Goal: Task Accomplishment & Management: Manage account settings

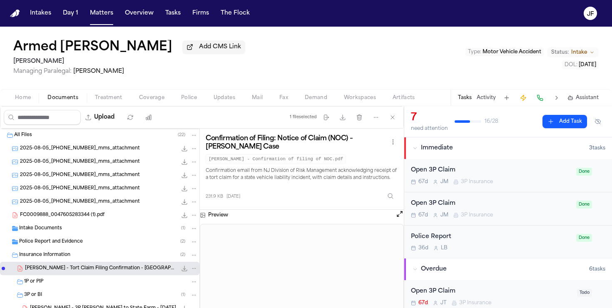
scroll to position [66, 0]
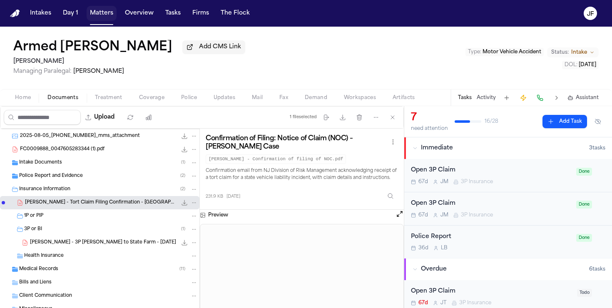
click at [105, 8] on button "Matters" at bounding box center [102, 13] width 30 height 15
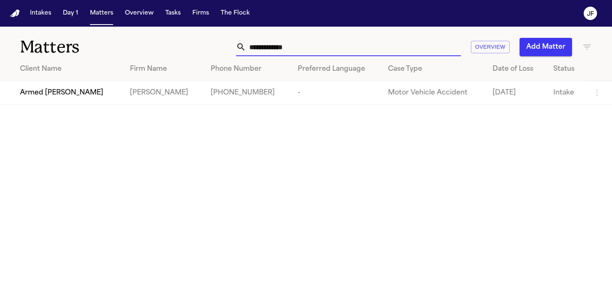
drag, startPoint x: 320, startPoint y: 51, endPoint x: 181, endPoint y: 51, distance: 138.3
click at [181, 51] on div "**********" at bounding box center [386, 47] width 414 height 18
type input "*"
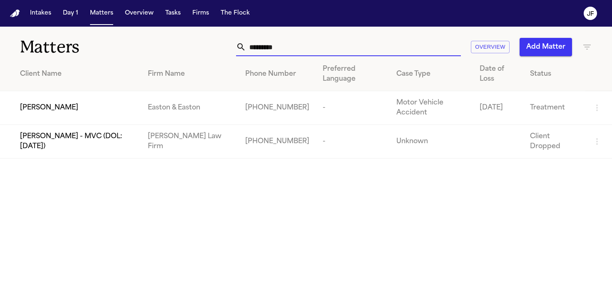
type input "*********"
click at [57, 108] on span "[PERSON_NAME]" at bounding box center [49, 108] width 58 height 10
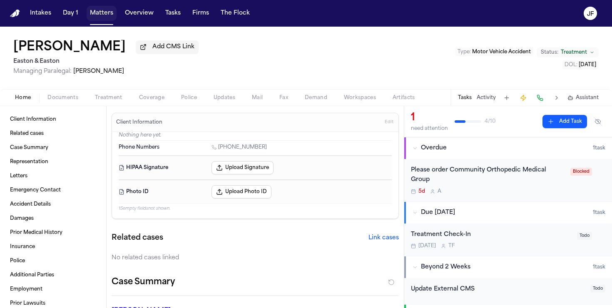
click at [97, 19] on button "Matters" at bounding box center [102, 13] width 30 height 15
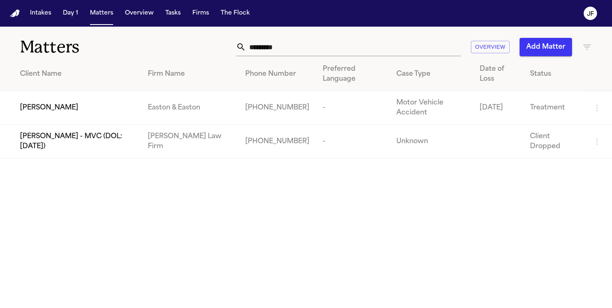
click at [51, 106] on span "[PERSON_NAME]" at bounding box center [49, 108] width 58 height 10
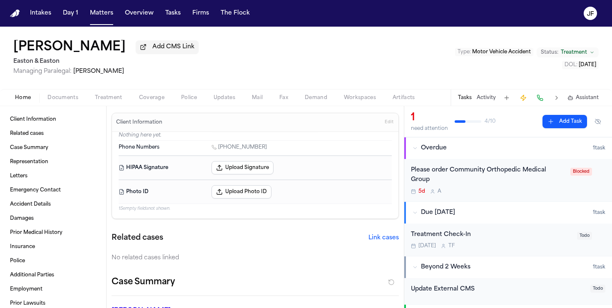
click at [140, 101] on span "Coverage" at bounding box center [151, 98] width 25 height 7
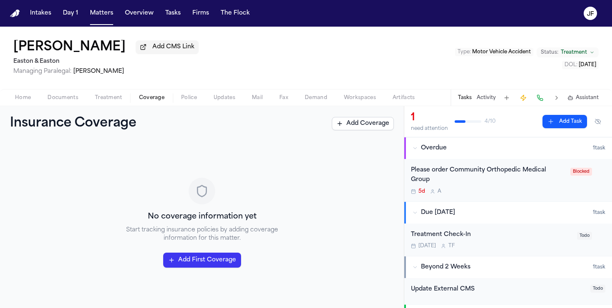
click at [22, 101] on span "Home" at bounding box center [23, 98] width 16 height 7
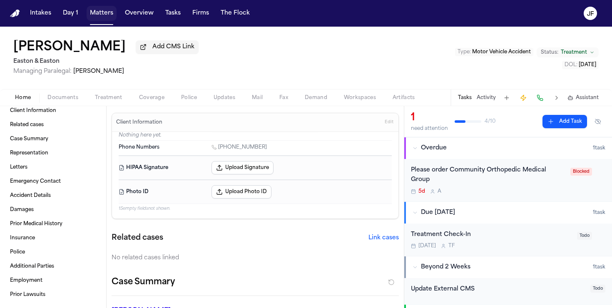
click at [92, 16] on button "Matters" at bounding box center [102, 13] width 30 height 15
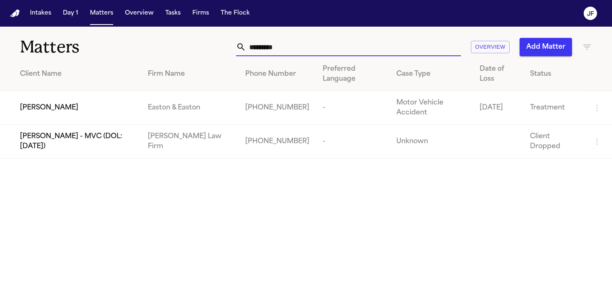
drag, startPoint x: 296, startPoint y: 47, endPoint x: 193, endPoint y: 46, distance: 102.9
click at [193, 46] on div "********* Overview Add Matter" at bounding box center [386, 47] width 414 height 18
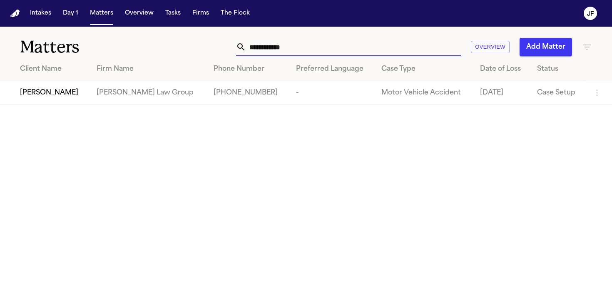
type input "**********"
click at [52, 90] on span "[PERSON_NAME]" at bounding box center [49, 93] width 58 height 10
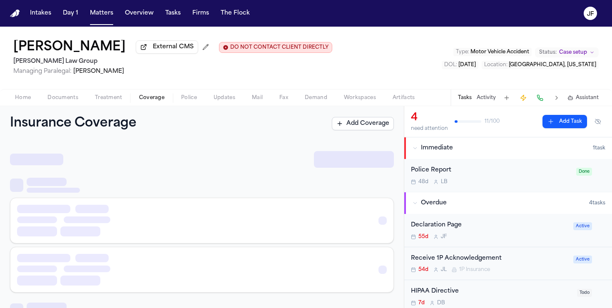
click at [150, 101] on span "Coverage" at bounding box center [151, 98] width 25 height 7
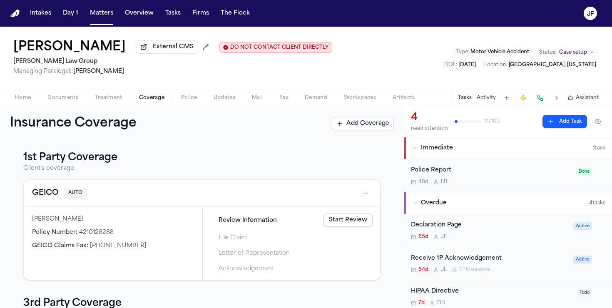
scroll to position [30, 0]
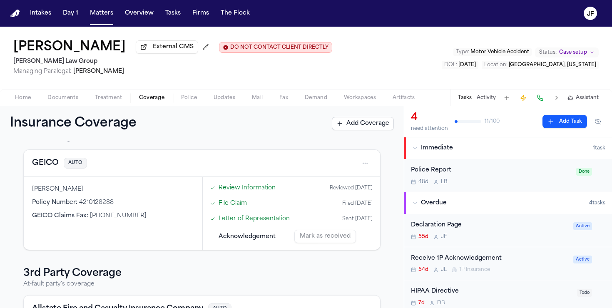
click at [53, 161] on button "GEICO" at bounding box center [45, 163] width 27 height 12
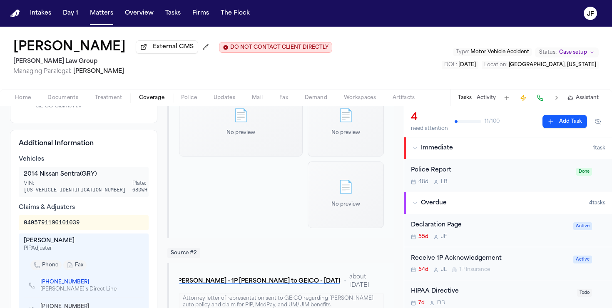
scroll to position [149, 0]
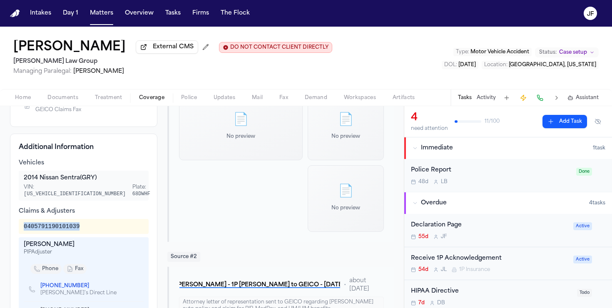
drag, startPoint x: 82, startPoint y: 225, endPoint x: 22, endPoint y: 225, distance: 60.4
click at [22, 225] on div "0405791190101039" at bounding box center [84, 226] width 130 height 15
copy div "0405791190101039"
click at [118, 178] on div "2014 Nissan Sentra (GRY)" at bounding box center [84, 178] width 120 height 8
click at [68, 283] on link "[PHONE_NUMBER]" at bounding box center [64, 286] width 49 height 7
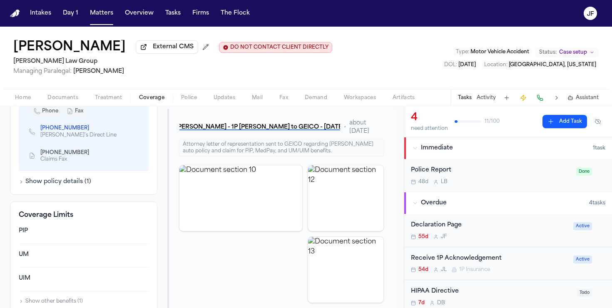
scroll to position [282, 0]
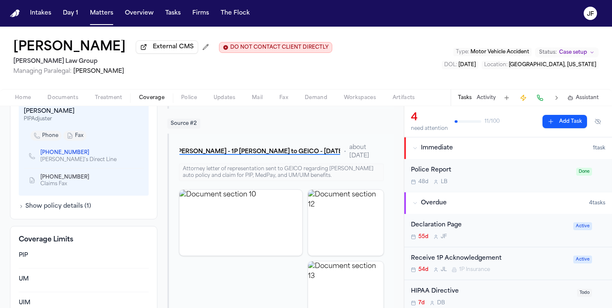
click at [458, 232] on div "Declaration Page 55d [PERSON_NAME]" at bounding box center [489, 231] width 157 height 20
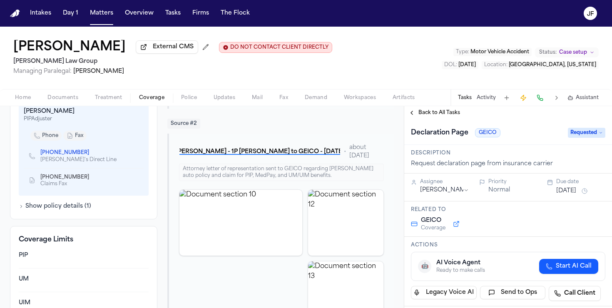
click at [432, 123] on div "Declaration Page GEICO Requested" at bounding box center [508, 132] width 208 height 25
click at [434, 116] on span "Back to All Tasks" at bounding box center [440, 113] width 42 height 7
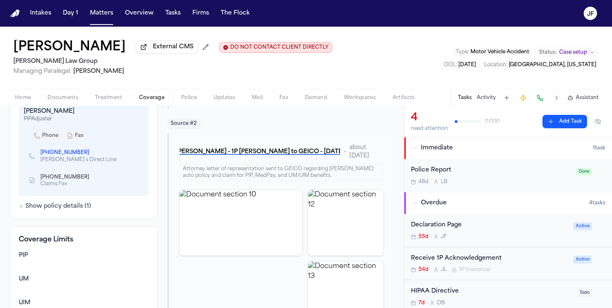
click at [468, 255] on div "Receive 1P Acknowledgement" at bounding box center [489, 259] width 157 height 10
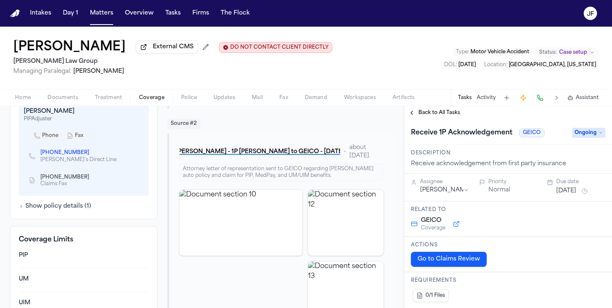
click at [594, 138] on span "Ongoing" at bounding box center [588, 133] width 33 height 10
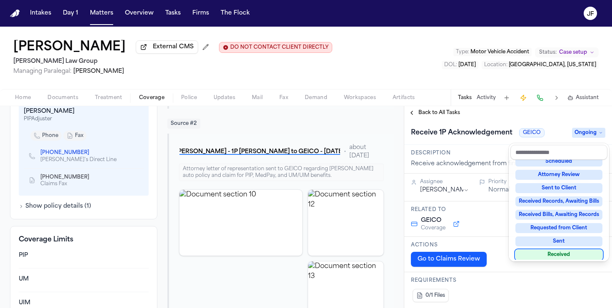
click at [546, 252] on div "Received" at bounding box center [559, 255] width 87 height 10
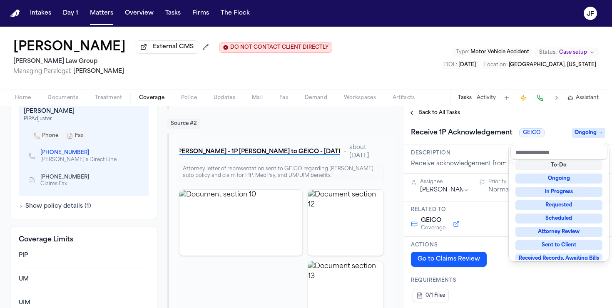
scroll to position [15, 0]
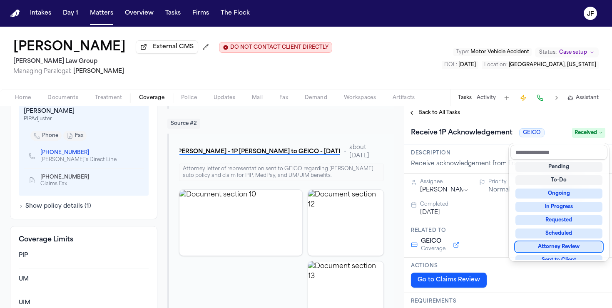
click at [472, 116] on div "**********" at bounding box center [508, 207] width 208 height 202
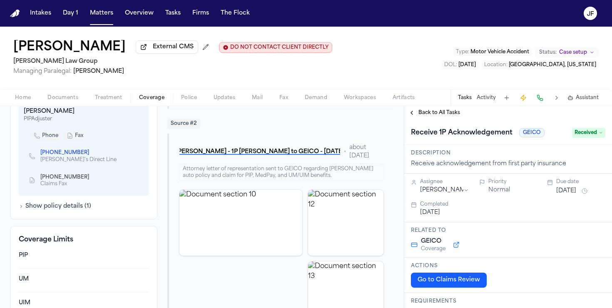
click at [447, 116] on span "Back to All Tasks" at bounding box center [440, 113] width 42 height 7
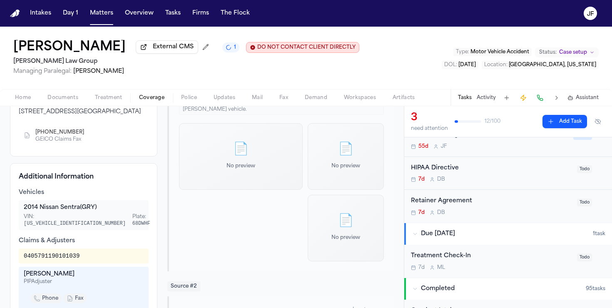
scroll to position [120, 0]
click at [403, 69] on div "[PERSON_NAME] External CMS 1 DO NOT CONTACT CLIENT DIRECTLY DO NOT CONTACT [PER…" at bounding box center [306, 58] width 612 height 62
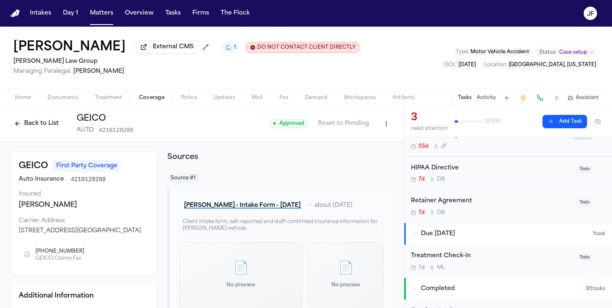
scroll to position [0, 0]
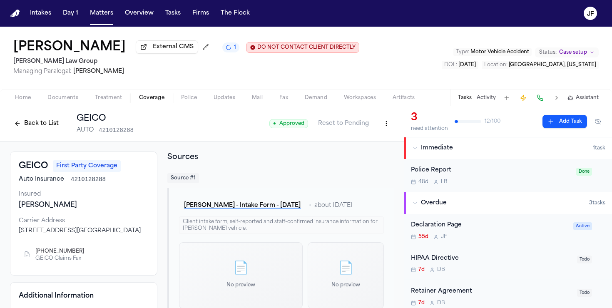
click at [456, 229] on div "Declaration Page" at bounding box center [489, 226] width 157 height 10
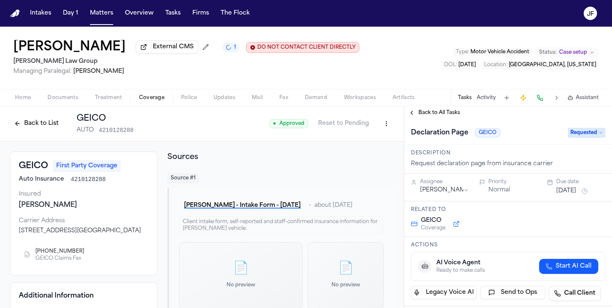
click at [451, 114] on span "Back to All Tasks" at bounding box center [440, 113] width 42 height 7
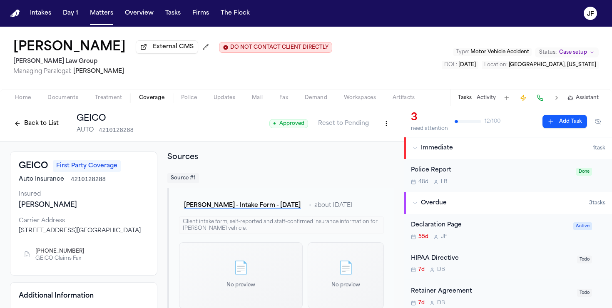
click at [395, 60] on div "[PERSON_NAME] External CMS DO NOT CONTACT CLIENT DIRECTLY DO NOT CONTACT [PERSO…" at bounding box center [306, 58] width 612 height 62
click at [42, 127] on button "Back to List" at bounding box center [36, 123] width 53 height 13
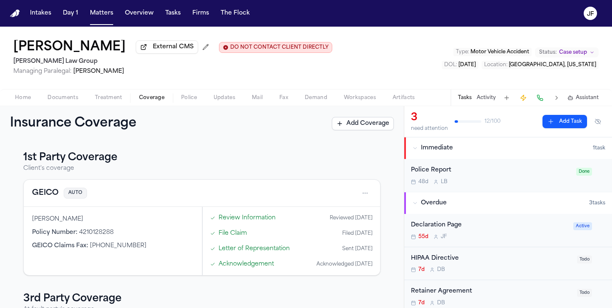
click at [277, 143] on div "1st Party Coverage Client's coverage GEICO AUTO [PERSON_NAME] Policy Number : […" at bounding box center [202, 224] width 404 height 167
click at [439, 228] on div "Declaration Page" at bounding box center [489, 226] width 157 height 10
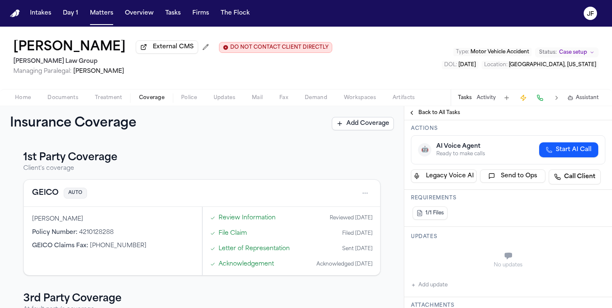
scroll to position [131, 0]
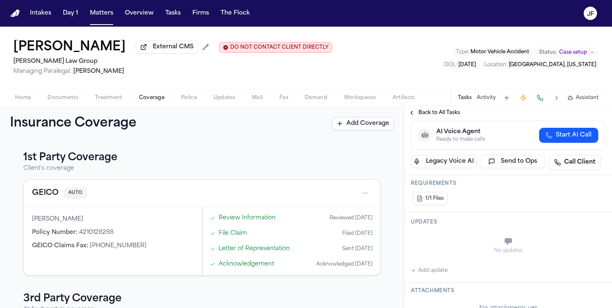
click at [436, 272] on button "Add update" at bounding box center [429, 271] width 37 height 10
click at [461, 243] on textarea "Add your update" at bounding box center [513, 242] width 178 height 17
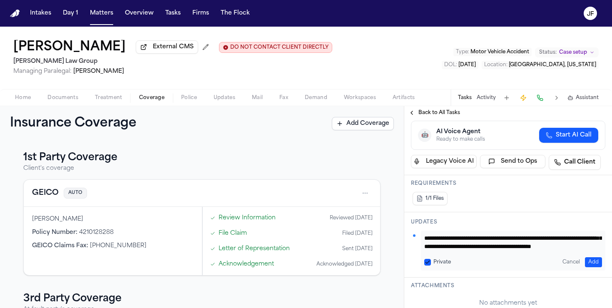
scroll to position [0, 0]
drag, startPoint x: 557, startPoint y: 249, endPoint x: 417, endPoint y: 223, distance: 142.3
click at [417, 223] on div "**********" at bounding box center [508, 244] width 208 height 65
type textarea "**********"
click at [594, 264] on button "Add" at bounding box center [593, 262] width 17 height 10
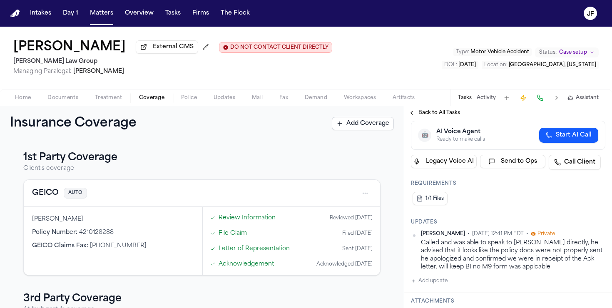
click at [442, 116] on span "Back to All Tasks" at bounding box center [440, 113] width 42 height 7
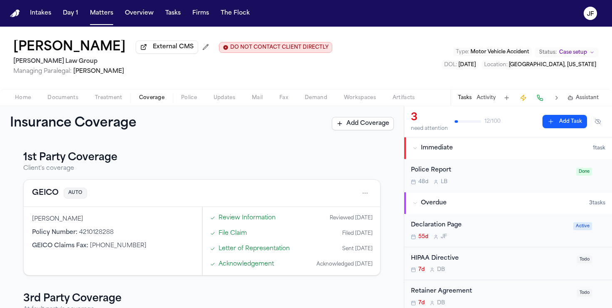
click at [479, 179] on div "Police Report 48d L B" at bounding box center [491, 176] width 160 height 20
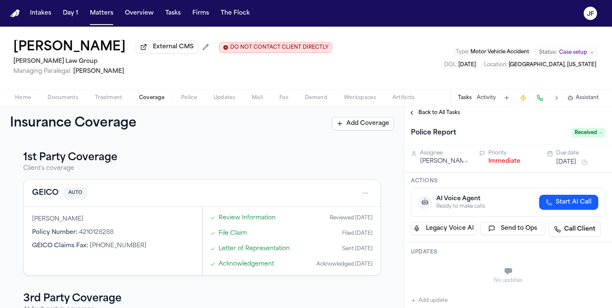
click at [507, 162] on button "Immediate" at bounding box center [505, 161] width 32 height 8
click at [437, 112] on span "Back to All Tasks" at bounding box center [440, 113] width 42 height 7
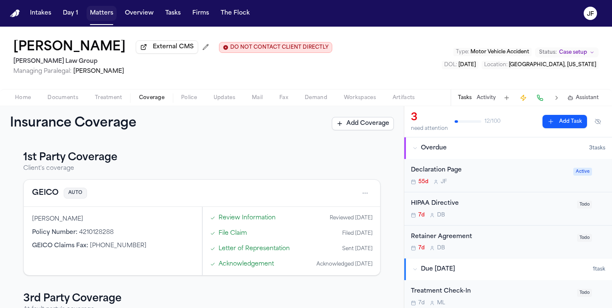
click at [87, 16] on button "Matters" at bounding box center [102, 13] width 30 height 15
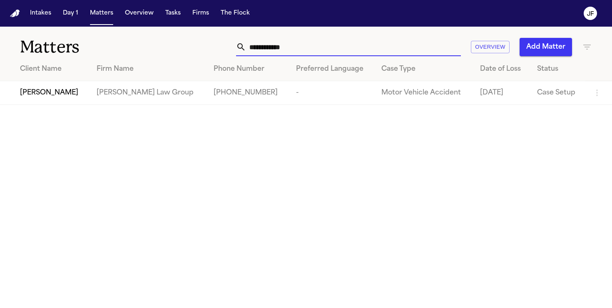
drag, startPoint x: 320, startPoint y: 46, endPoint x: 163, endPoint y: 46, distance: 156.6
click at [163, 46] on div "**********" at bounding box center [306, 42] width 612 height 31
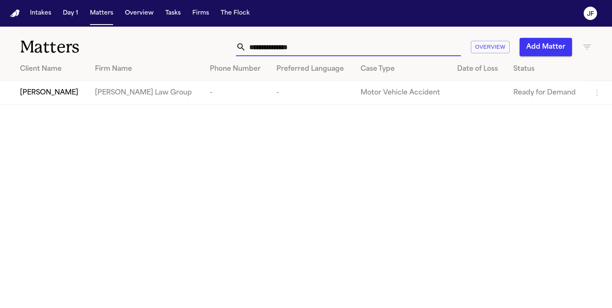
type input "**********"
click at [61, 90] on span "[PERSON_NAME]" at bounding box center [49, 93] width 58 height 10
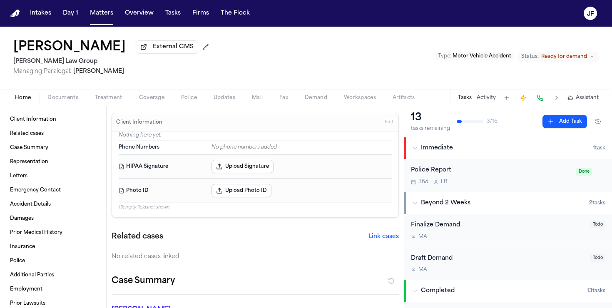
click at [174, 51] on span "External CMS" at bounding box center [173, 47] width 41 height 8
click at [63, 99] on span "Documents" at bounding box center [62, 98] width 31 height 7
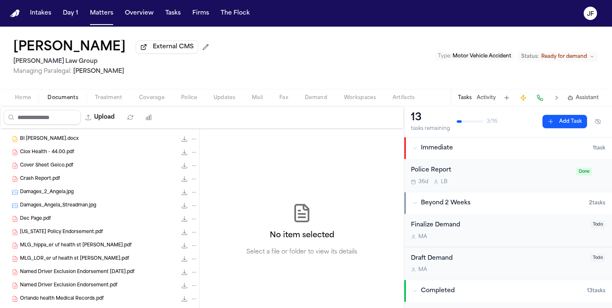
click at [90, 225] on div "Dec Page.pdf 64.1 KB • PDF" at bounding box center [100, 218] width 200 height 13
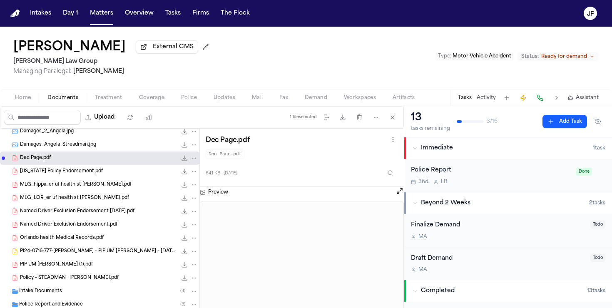
scroll to position [165, 0]
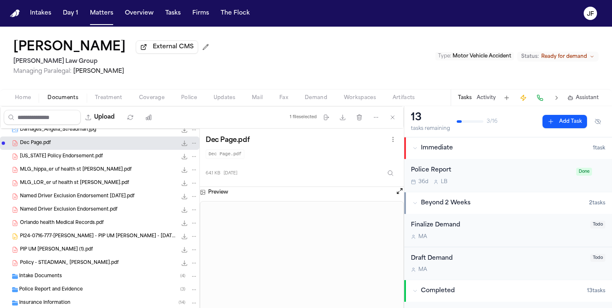
click at [112, 161] on div "[US_STATE] Policy Endorsement.pdf 1.1 MB • PDF" at bounding box center [109, 156] width 178 height 8
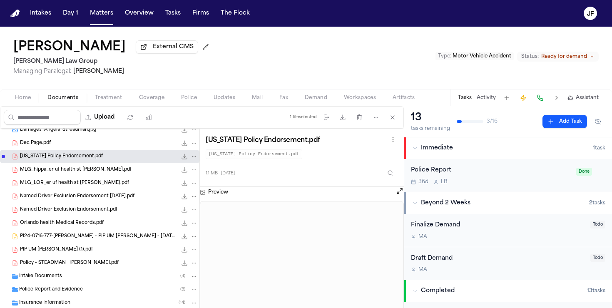
click at [185, 156] on icon "File: Florida Policy Endorsement.pdf" at bounding box center [184, 156] width 7 height 7
click at [132, 198] on span "Named Driver Exclusion Endorsement [DATE].pdf" at bounding box center [77, 196] width 115 height 7
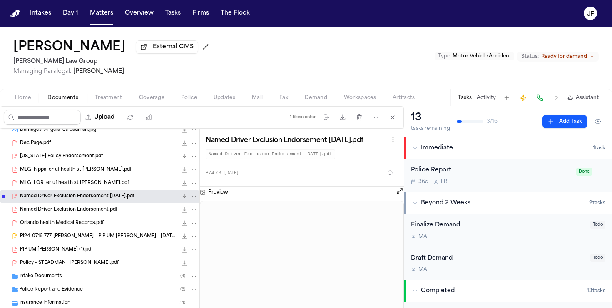
click at [182, 199] on icon "File: Named Driver Exclusion Endorsement 12.06.2024.pdf" at bounding box center [184, 196] width 7 height 7
click at [103, 216] on div "Named Driver Exclusion Endorsement.pdf 87.4 KB • PDF" at bounding box center [100, 209] width 200 height 13
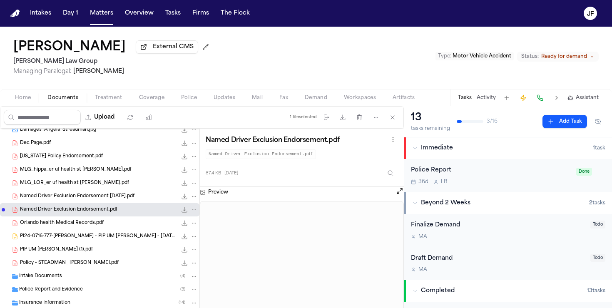
click at [110, 227] on div "Orlando health Medical Records.pdf 11.2 MB • PDF" at bounding box center [109, 223] width 178 height 8
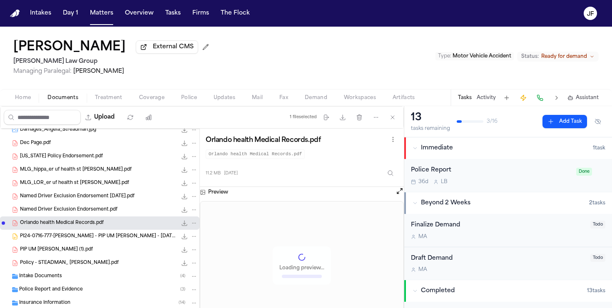
click at [115, 240] on span "PI24-0716-777-[PERSON_NAME] - PIP UM [PERSON_NAME] - [DATE] (2).docx" at bounding box center [98, 236] width 157 height 7
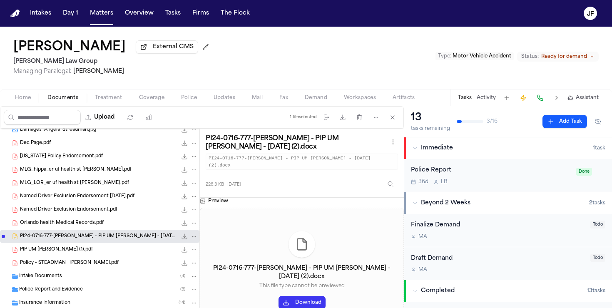
click at [115, 250] on div "PIP UM [PERSON_NAME] (1).pdf 225.1 KB • PDF" at bounding box center [109, 250] width 178 height 8
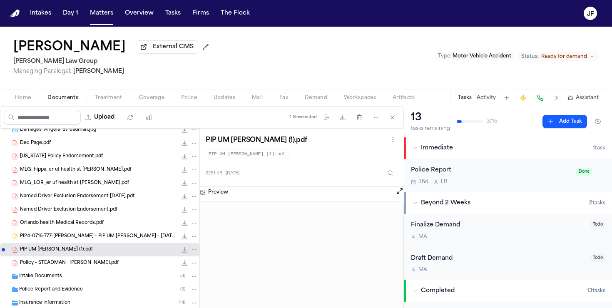
scroll to position [183, 0]
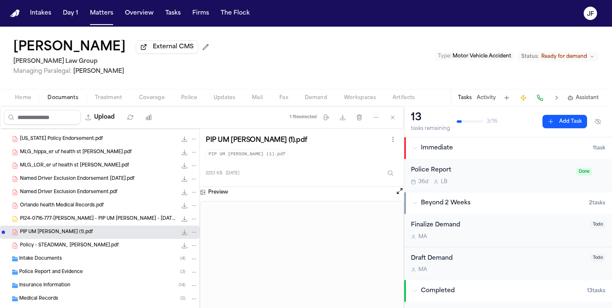
click at [106, 249] on div "Policy - STEADMAN_ [PERSON_NAME].pdf 826.3 KB • PDF" at bounding box center [109, 246] width 178 height 8
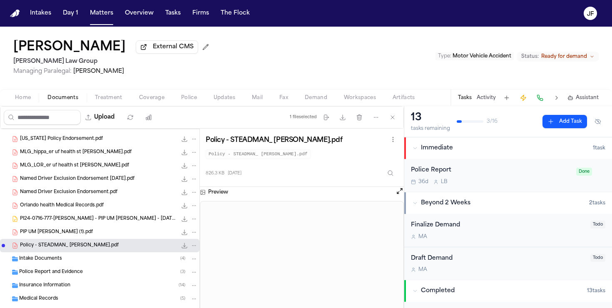
click at [184, 249] on icon "File: Policy - STEADMAN_ ANGELA.pdf" at bounding box center [184, 245] width 7 height 7
click at [141, 101] on span "Coverage" at bounding box center [151, 98] width 25 height 7
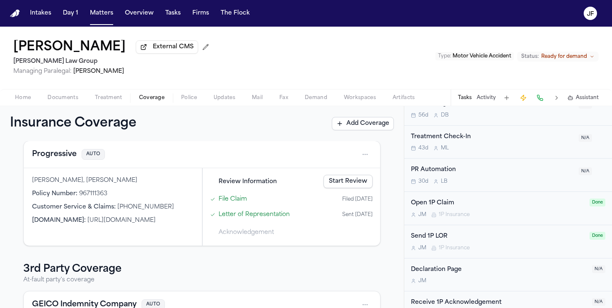
scroll to position [427, 0]
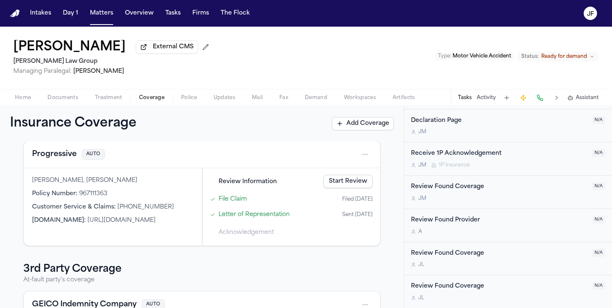
click at [13, 97] on button "Home" at bounding box center [23, 98] width 32 height 10
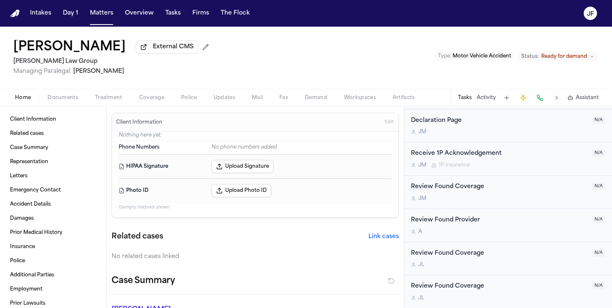
click at [55, 88] on div "[PERSON_NAME] External CMS [PERSON_NAME] Law Group Managing Paralegal: [PERSON_…" at bounding box center [306, 58] width 612 height 62
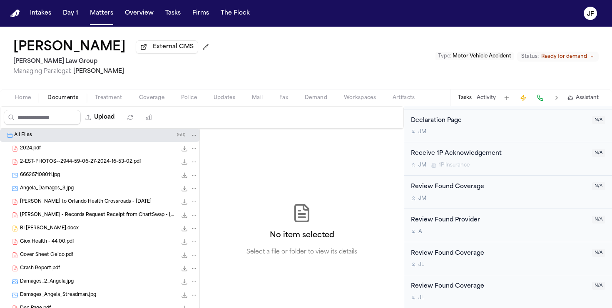
click at [55, 98] on span "Documents" at bounding box center [62, 98] width 31 height 7
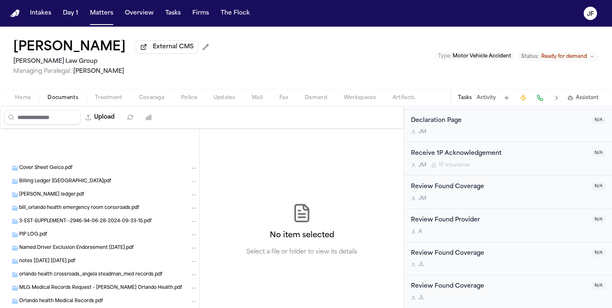
scroll to position [841, 0]
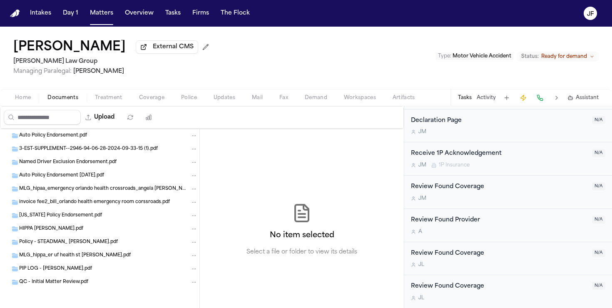
click at [79, 272] on span "PIP LOG - [PERSON_NAME].pdf" at bounding box center [55, 269] width 73 height 7
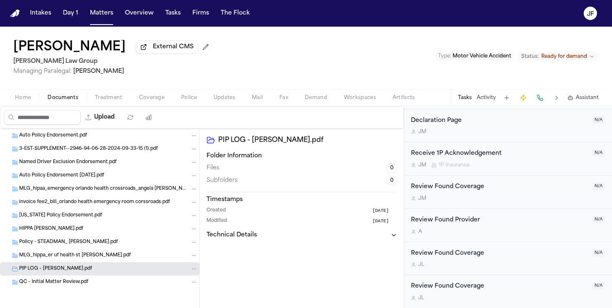
click at [114, 262] on div "MLG_hippa_er uf health st [PERSON_NAME].pdf" at bounding box center [100, 255] width 200 height 13
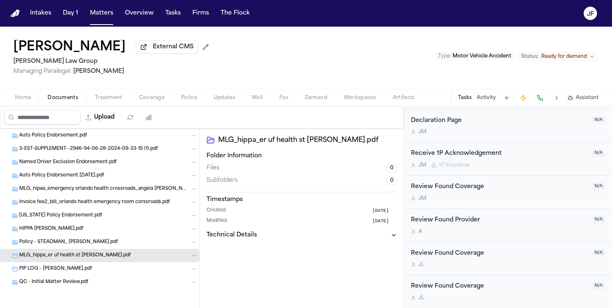
click at [120, 245] on div "Policy - STEADMAN_ [PERSON_NAME].pdf" at bounding box center [108, 242] width 179 height 7
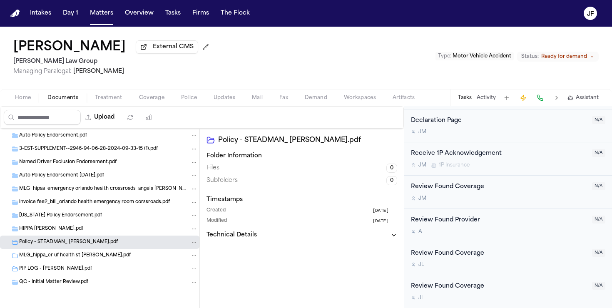
click at [134, 215] on div "[US_STATE] Policy Endorsement.pdf" at bounding box center [108, 215] width 179 height 7
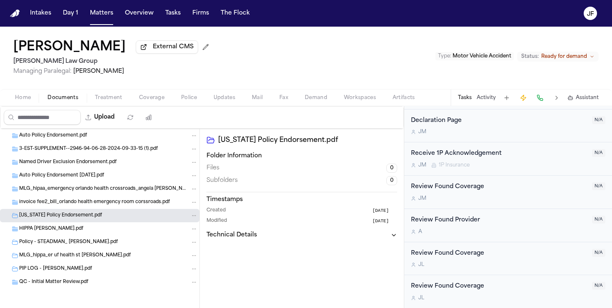
click at [134, 265] on div "PIP LOG - [PERSON_NAME].pdf" at bounding box center [108, 268] width 179 height 7
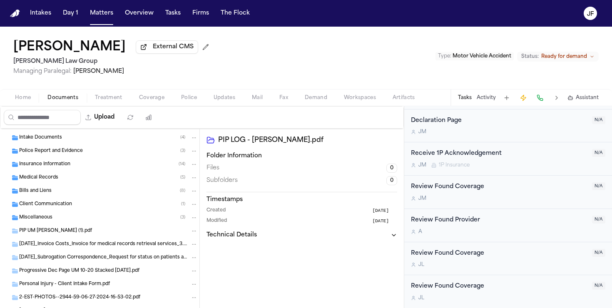
scroll to position [306, 0]
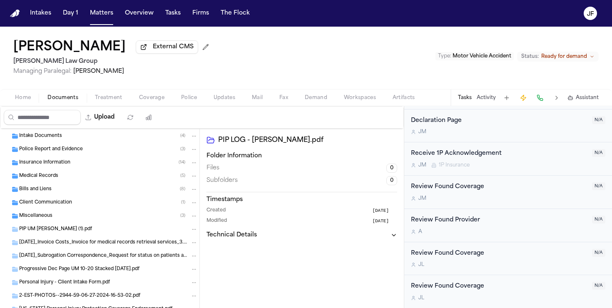
click at [195, 233] on button "Folder: PIP UM LOR Corr (1).pdf" at bounding box center [193, 229] width 7 height 7
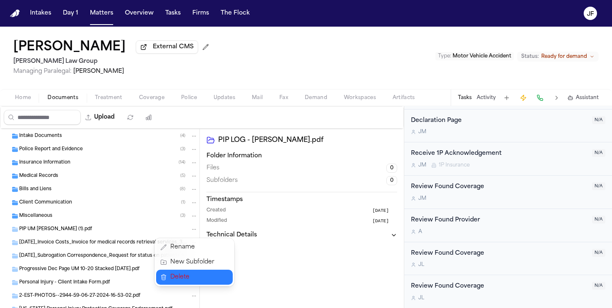
click at [186, 278] on span "Delete" at bounding box center [192, 277] width 44 height 10
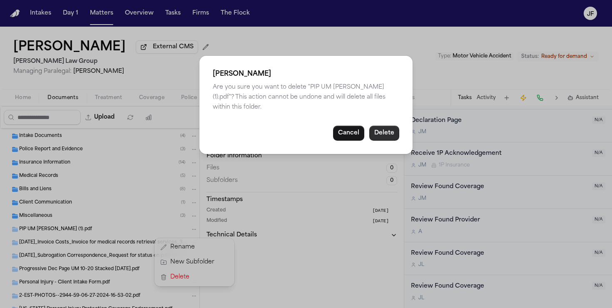
click at [385, 134] on button "Delete" at bounding box center [384, 133] width 30 height 15
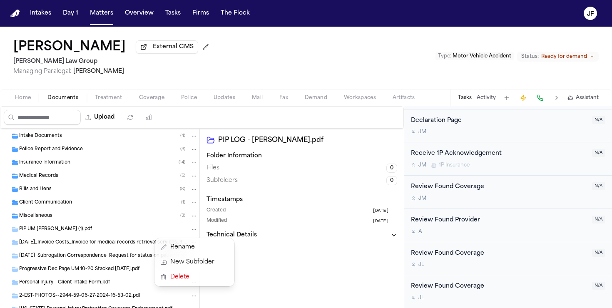
click at [193, 232] on icon "Folder: PIP UM LOR Corr (1).pdf" at bounding box center [194, 230] width 6 height 6
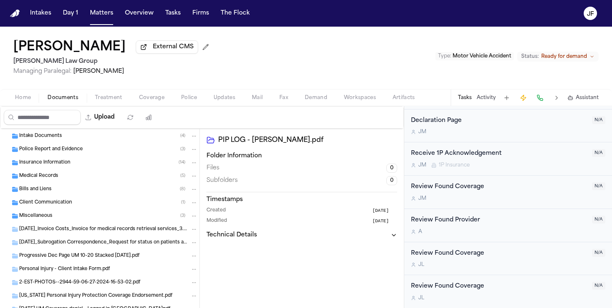
click at [193, 232] on icon "Folder: 07.15.25_Invoice Costs_Invoice for medical records retrieval services_3…" at bounding box center [194, 230] width 6 height 6
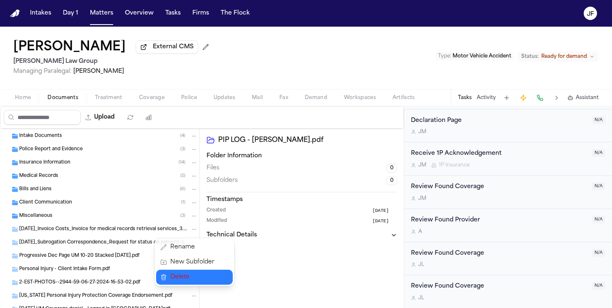
click at [195, 282] on span "Delete" at bounding box center [192, 277] width 44 height 10
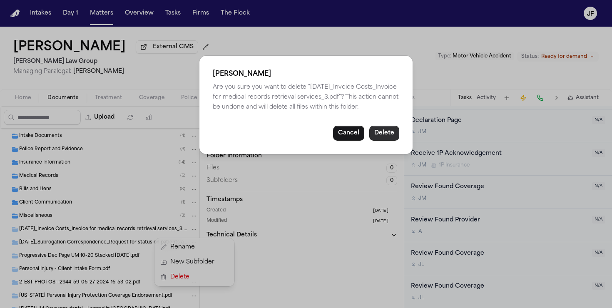
click at [388, 136] on button "Delete" at bounding box center [384, 133] width 30 height 15
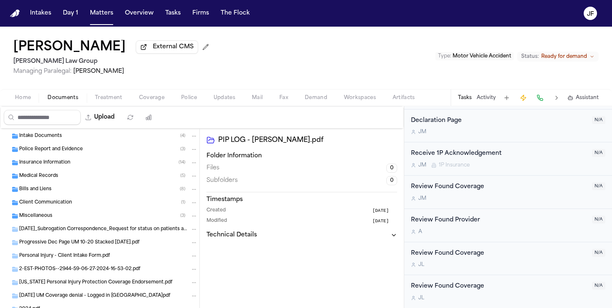
click at [194, 230] on icon "Folder: 05.23.25_Subrogation Correspondence_Request for status on patients acco…" at bounding box center [194, 229] width 4 height 1
click at [199, 275] on span "Delete" at bounding box center [192, 277] width 44 height 10
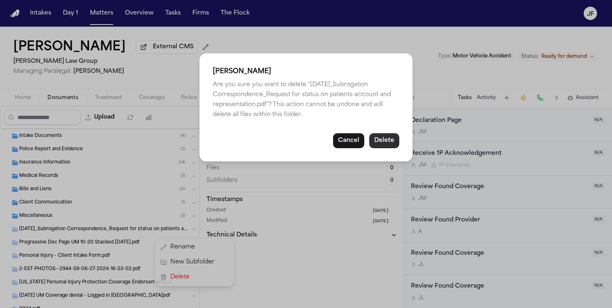
click at [391, 146] on button "Delete" at bounding box center [384, 140] width 30 height 15
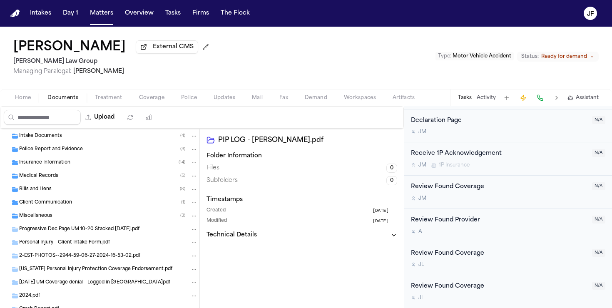
click at [196, 231] on icon "Folder: Progressive Dec Page UM 10-20 Stacked 12.06.2024.pdf" at bounding box center [194, 230] width 6 height 6
click at [220, 274] on button "Delete" at bounding box center [194, 277] width 77 height 15
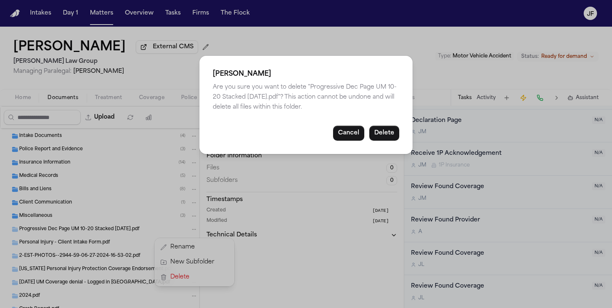
click at [392, 138] on button "Delete" at bounding box center [384, 133] width 30 height 15
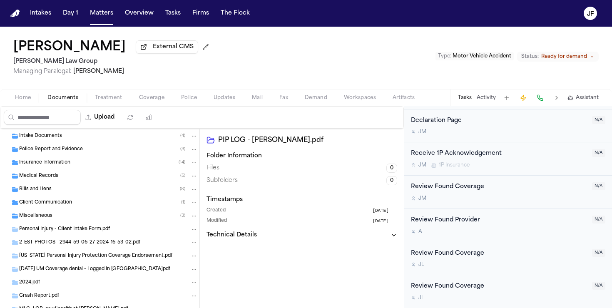
click at [190, 231] on button "Folder: Personal Injury - Client Intake Form.pdf" at bounding box center [193, 229] width 7 height 7
click at [197, 283] on button "Delete" at bounding box center [194, 277] width 77 height 15
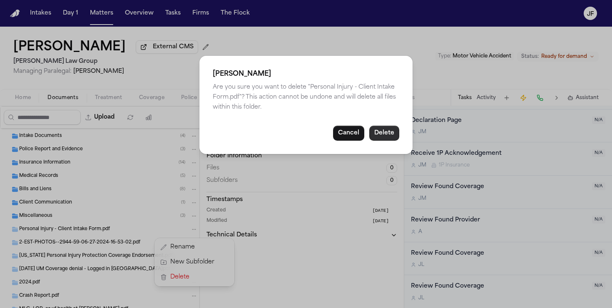
click at [392, 137] on button "Delete" at bounding box center [384, 133] width 30 height 15
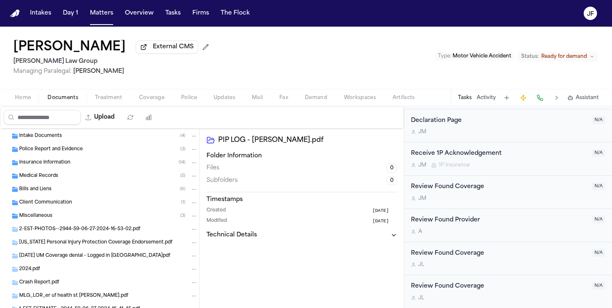
click at [192, 245] on icon "Folder: Florida Personal Injury Protection Coverage Endorsement.pdf" at bounding box center [194, 243] width 6 height 6
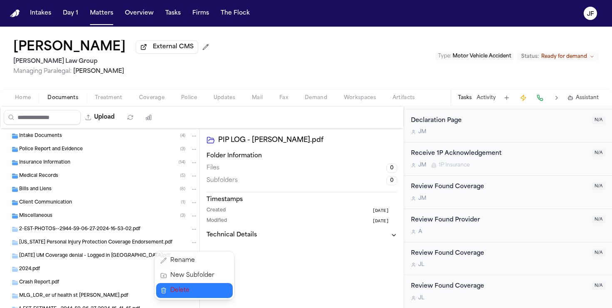
click at [188, 286] on span "Delete" at bounding box center [192, 291] width 44 height 10
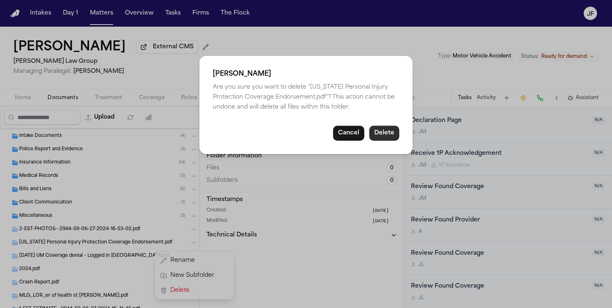
click at [386, 134] on button "Delete" at bounding box center [384, 133] width 30 height 15
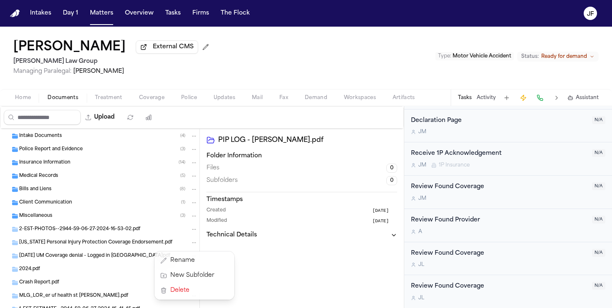
click at [195, 231] on div "Named Driver Exclusion Endorsement [DATE].pdf 87.4 KB • PDF Named Driver Exclus…" at bounding box center [100, 310] width 200 height 975
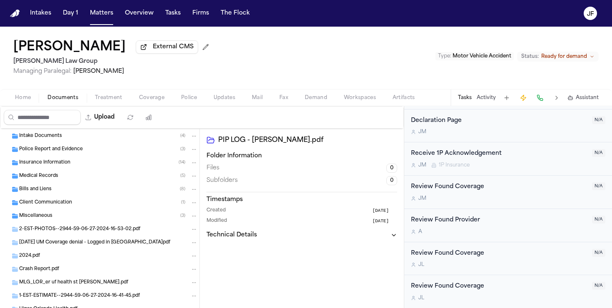
click at [195, 231] on icon "Folder: 2-EST-PHOTOS--2944-59-06-27-2024-16-53-02.pdf" at bounding box center [194, 230] width 6 height 6
click at [215, 281] on button "Delete" at bounding box center [194, 277] width 77 height 15
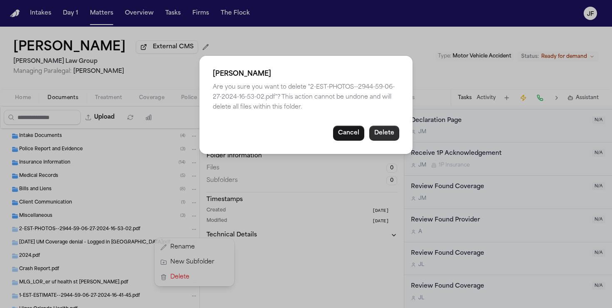
click at [380, 137] on button "Delete" at bounding box center [384, 133] width 30 height 15
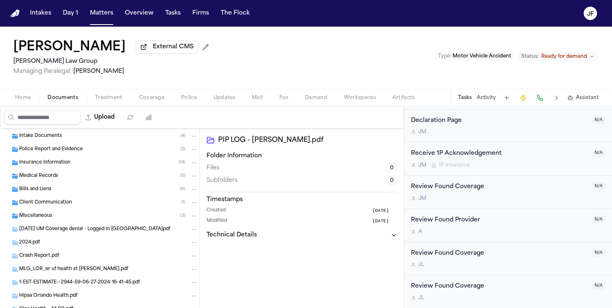
click at [195, 232] on icon "Folder: 2025-08-01 UM Coverage denial - Logged in Uber.pdf" at bounding box center [194, 230] width 6 height 6
click at [215, 270] on button "Delete" at bounding box center [194, 277] width 77 height 15
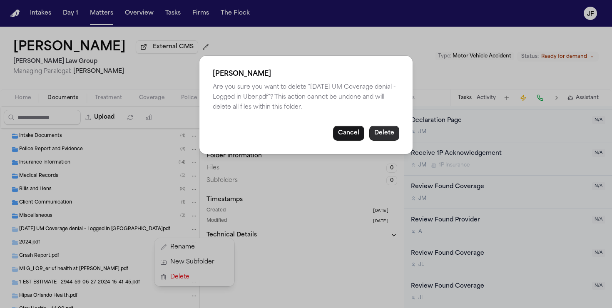
click at [390, 132] on button "Delete" at bounding box center [384, 133] width 30 height 15
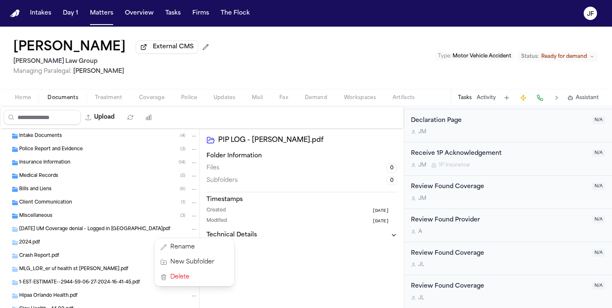
click at [113, 247] on div "Named Driver Exclusion Endorsement [DATE].pdf 87.4 KB • PDF Named Driver Exclus…" at bounding box center [100, 297] width 200 height 948
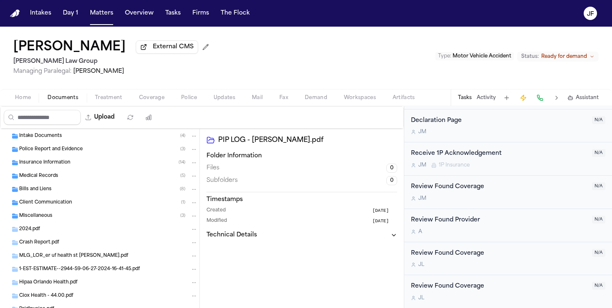
click at [113, 247] on div "Crash Report.pdf" at bounding box center [108, 242] width 179 height 7
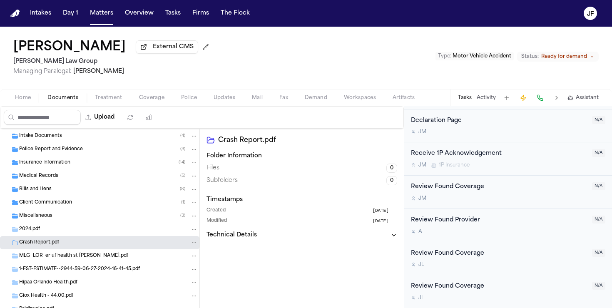
click at [192, 245] on icon "Folder: Crash Report.pdf" at bounding box center [194, 243] width 6 height 6
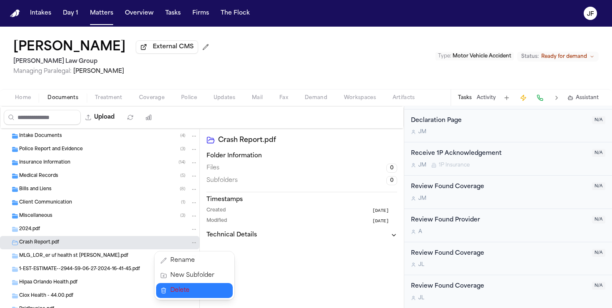
click at [186, 290] on span "Delete" at bounding box center [192, 291] width 44 height 10
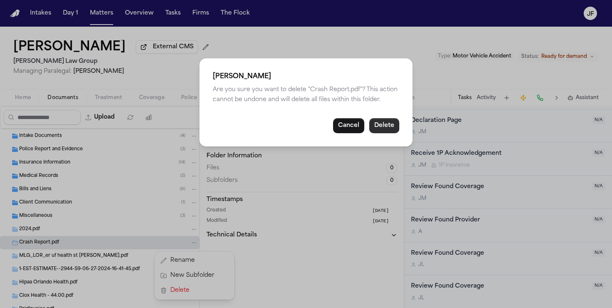
click at [387, 127] on button "Delete" at bounding box center [384, 125] width 30 height 15
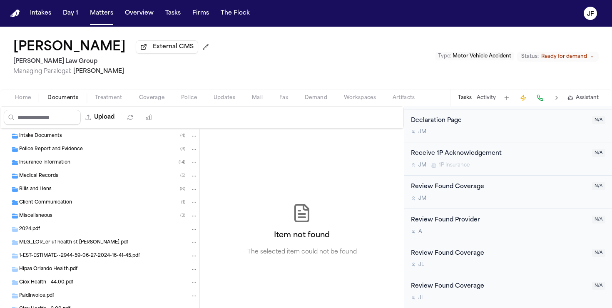
click at [192, 244] on icon "Folder: MLG_LOR_er uf health st jhons_angela steadman.pdf" at bounding box center [194, 243] width 6 height 6
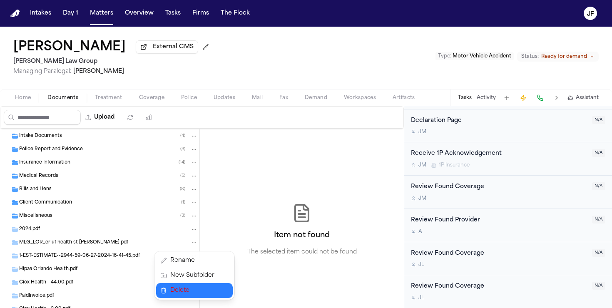
click at [225, 289] on button "Delete" at bounding box center [194, 290] width 77 height 15
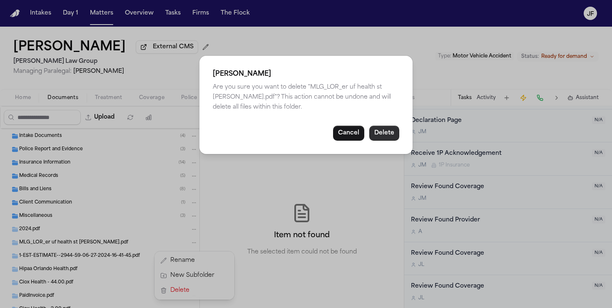
click at [386, 128] on button "Delete" at bounding box center [384, 133] width 30 height 15
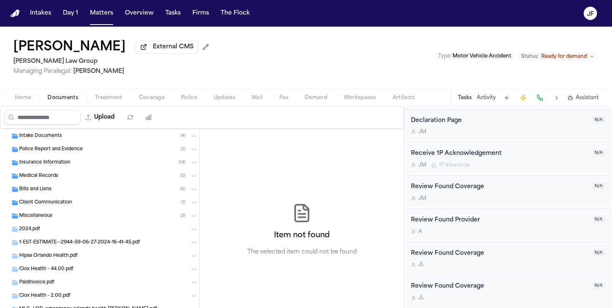
click at [190, 247] on div "Folder: 1-EST-ESTIMATE--2944-59-06-27-2024-16-41-45.pdf" at bounding box center [193, 242] width 9 height 7
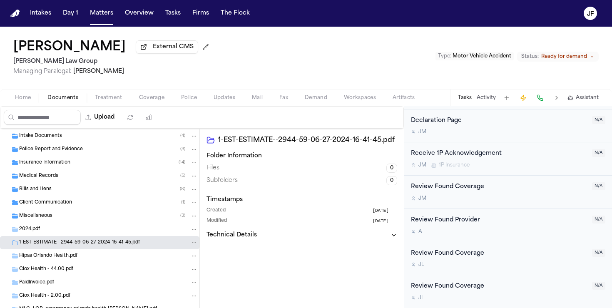
click at [193, 249] on div "1-EST-ESTIMATE--2944-59-06-27-2024-16-41-45.pdf" at bounding box center [100, 242] width 200 height 13
click at [193, 247] on button "Folder: 1-EST-ESTIMATE--2944-59-06-27-2024-16-41-45.pdf" at bounding box center [193, 242] width 7 height 7
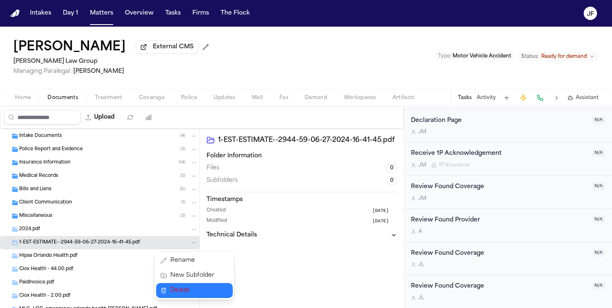
click at [181, 289] on span "Delete" at bounding box center [192, 291] width 44 height 10
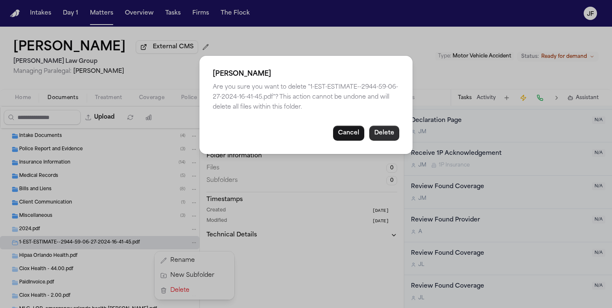
click at [390, 134] on button "Delete" at bounding box center [384, 133] width 30 height 15
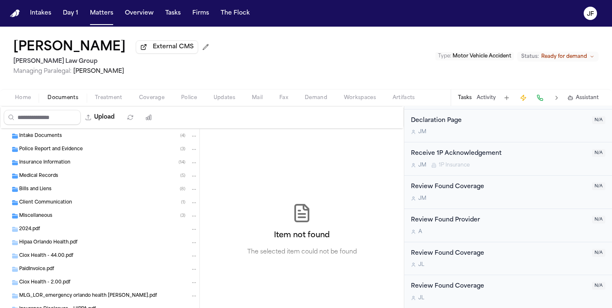
click at [195, 248] on div "Hipaa Orlando Health.pdf" at bounding box center [100, 242] width 200 height 13
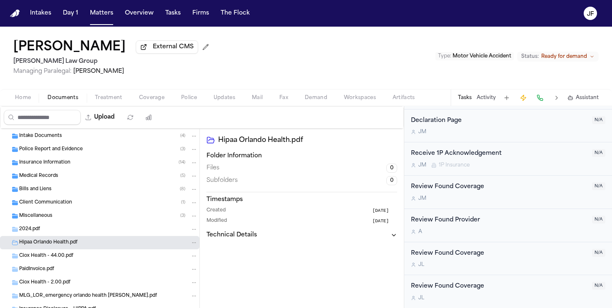
click at [197, 244] on icon "Folder: Hipaa Orlando Health.pdf" at bounding box center [194, 243] width 6 height 6
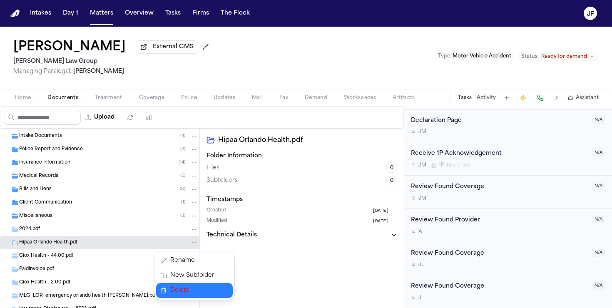
drag, startPoint x: 206, startPoint y: 281, endPoint x: 187, endPoint y: 293, distance: 22.1
click at [187, 293] on div "Rename New Subfolder Delete" at bounding box center [195, 276] width 80 height 48
click at [187, 293] on span "Delete" at bounding box center [192, 291] width 44 height 10
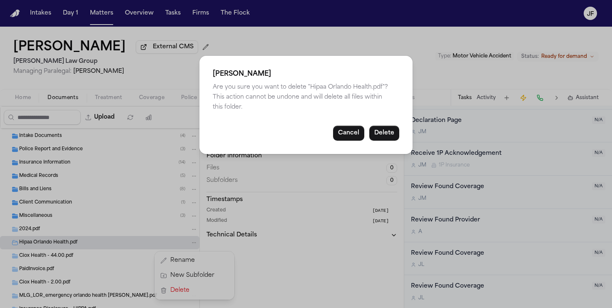
click at [390, 127] on button "Delete" at bounding box center [384, 133] width 30 height 15
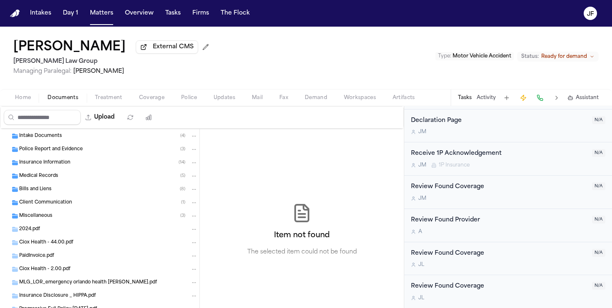
click at [193, 232] on icon "Folder: 2024.pdf" at bounding box center [194, 230] width 6 height 6
click at [182, 277] on span "Delete" at bounding box center [192, 277] width 44 height 10
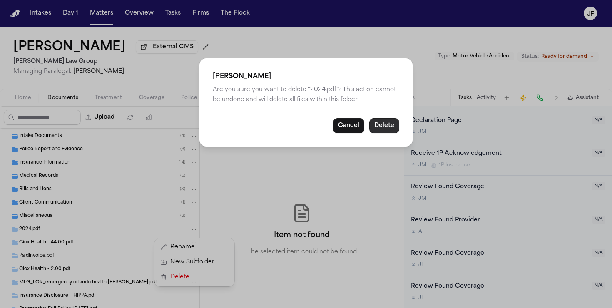
click at [396, 127] on button "Delete" at bounding box center [384, 125] width 30 height 15
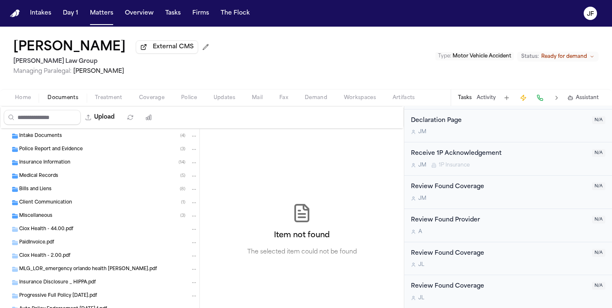
click at [193, 230] on icon "Folder: Ciox Health - 44.00.pdf" at bounding box center [194, 230] width 6 height 6
click at [185, 273] on span "Delete" at bounding box center [192, 277] width 44 height 10
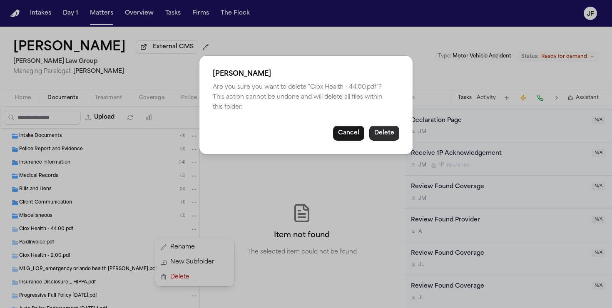
click at [390, 134] on button "Delete" at bounding box center [384, 133] width 30 height 15
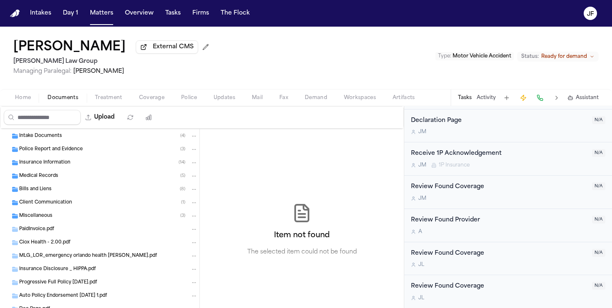
click at [195, 231] on icon "Folder: PaidInvoice.pdf" at bounding box center [194, 230] width 6 height 6
click at [183, 274] on span "Delete" at bounding box center [192, 277] width 44 height 10
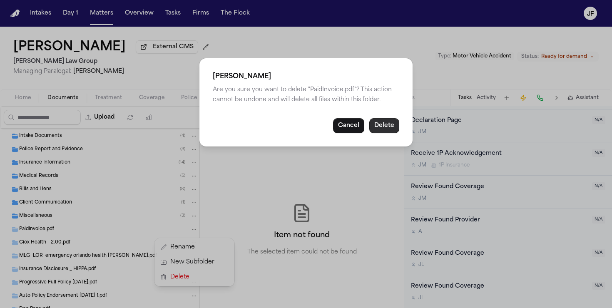
click at [391, 126] on button "Delete" at bounding box center [384, 125] width 30 height 15
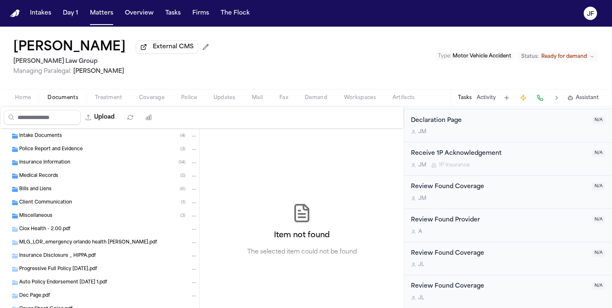
click at [195, 230] on icon "Folder: Ciox Health - 2.00.pdf" at bounding box center [194, 230] width 6 height 6
click at [197, 275] on span "Delete" at bounding box center [192, 277] width 44 height 10
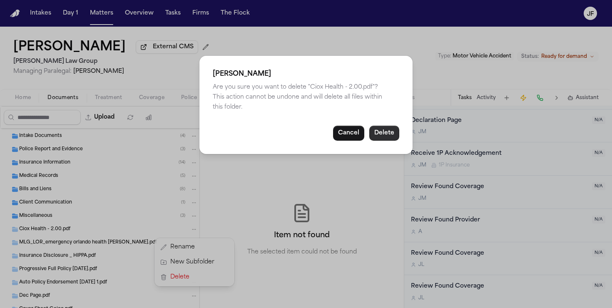
click at [383, 132] on button "Delete" at bounding box center [384, 133] width 30 height 15
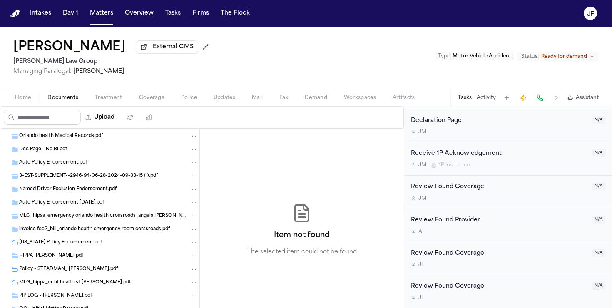
scroll to position [628, 0]
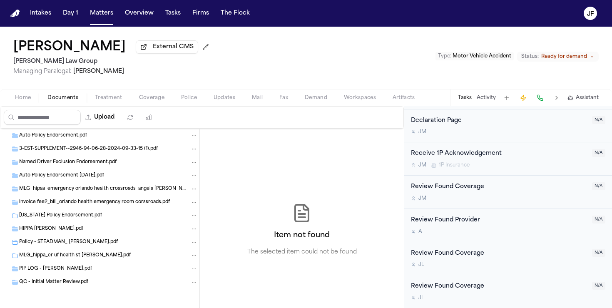
drag, startPoint x: 135, startPoint y: 247, endPoint x: 136, endPoint y: 257, distance: 10.0
click at [136, 247] on div "Policy - STEADMAN_ [PERSON_NAME].pdf" at bounding box center [100, 242] width 200 height 13
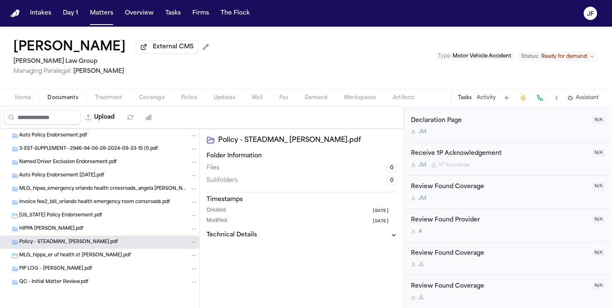
click at [136, 262] on div "PIP LOG - [PERSON_NAME].pdf" at bounding box center [100, 268] width 200 height 13
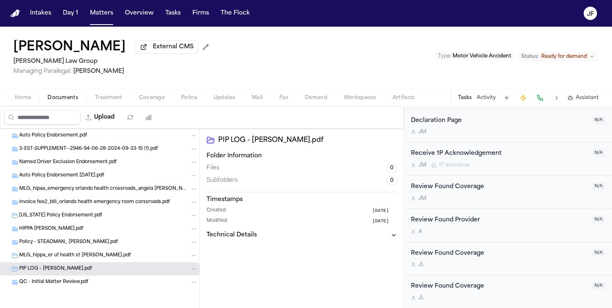
click at [194, 241] on icon "Folder: Policy - STEADMAN_ ANGELA.pdf" at bounding box center [194, 243] width 6 height 6
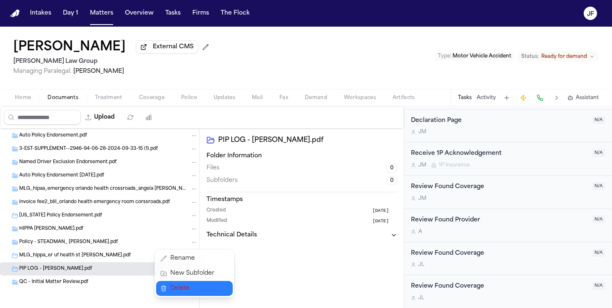
click at [184, 289] on span "Delete" at bounding box center [192, 289] width 44 height 10
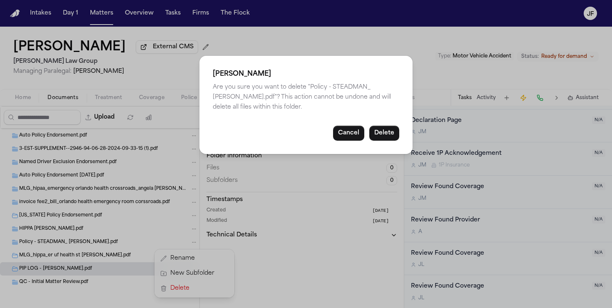
click at [392, 129] on button "Delete" at bounding box center [384, 133] width 30 height 15
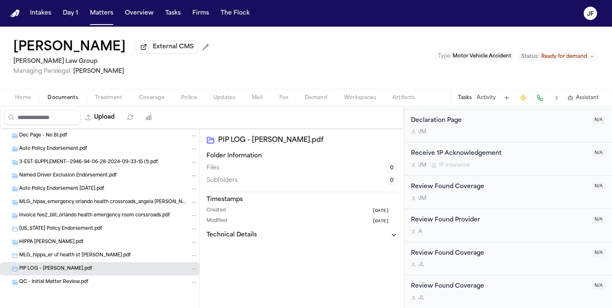
scroll to position [614, 0]
click at [167, 208] on div "MLG_hipaa_emergency orlando health crossroads_angela [PERSON_NAME].pdf" at bounding box center [100, 202] width 200 height 13
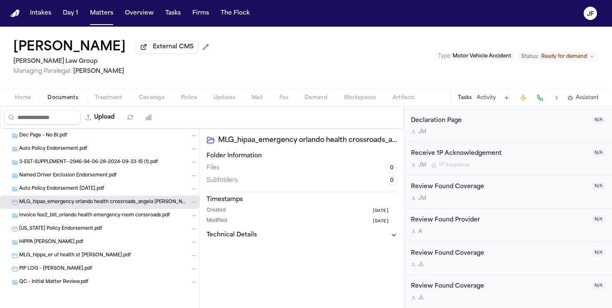
click at [197, 202] on icon "Folder: MLG_hipaa_emergency orlando health crossroads_angela steadman.pdf" at bounding box center [194, 203] width 6 height 6
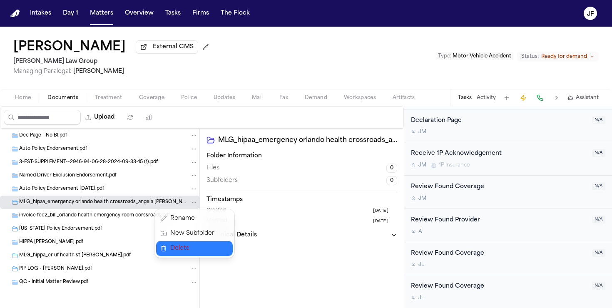
click at [183, 247] on span "Delete" at bounding box center [192, 249] width 44 height 10
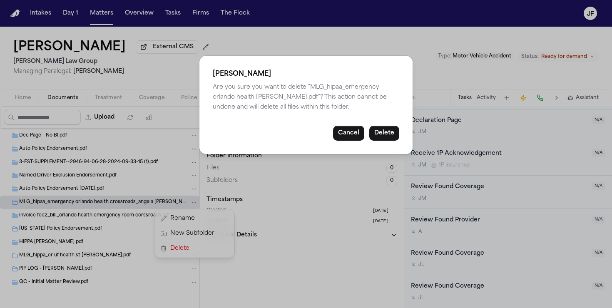
click at [384, 132] on button "Delete" at bounding box center [384, 133] width 30 height 15
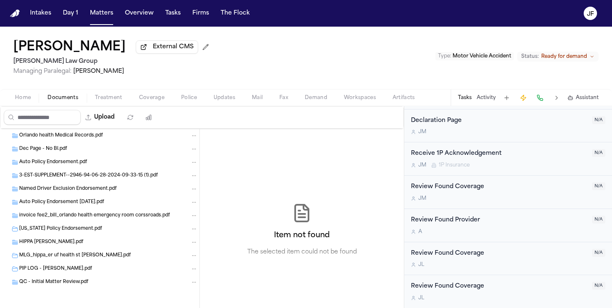
scroll to position [601, 0]
click at [192, 187] on icon "Folder: Named Driver Exclusion Endorsement.pdf" at bounding box center [194, 189] width 6 height 6
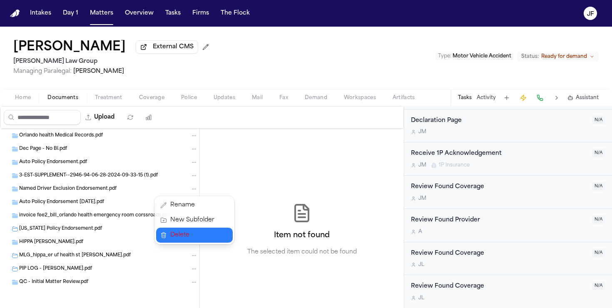
click at [186, 230] on span "Delete" at bounding box center [192, 235] width 44 height 10
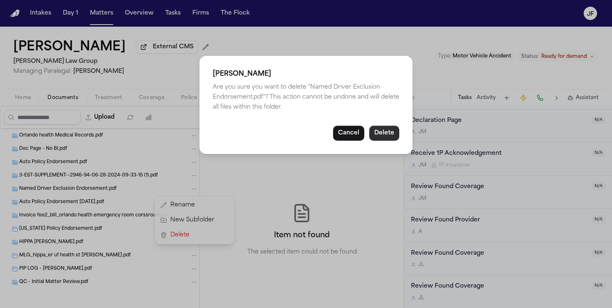
click at [384, 132] on button "Delete" at bounding box center [384, 133] width 30 height 15
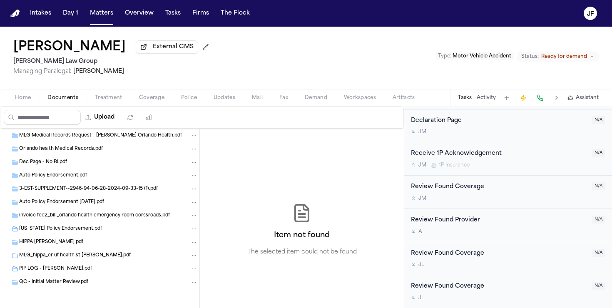
scroll to position [588, 0]
click at [192, 163] on icon "Folder: Dec Page - No BI.pdf" at bounding box center [194, 163] width 6 height 6
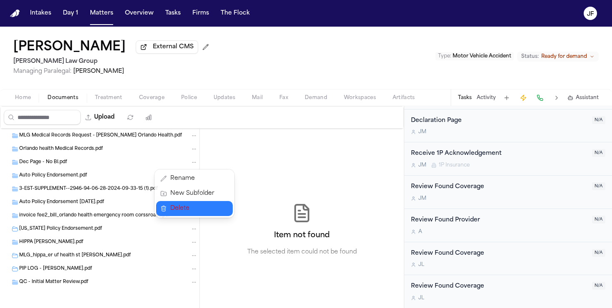
click at [200, 215] on button "Delete" at bounding box center [194, 208] width 77 height 15
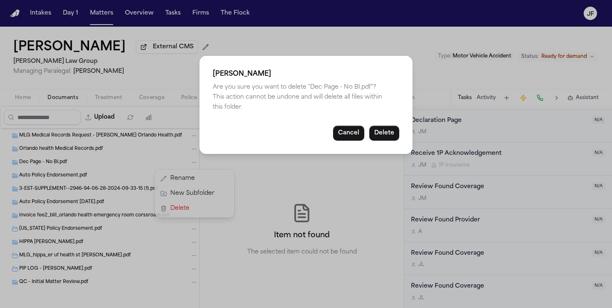
click at [388, 132] on button "Delete" at bounding box center [384, 133] width 30 height 15
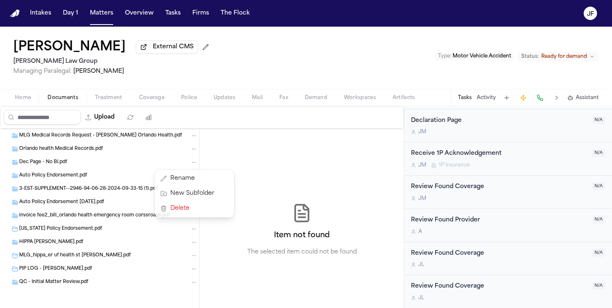
scroll to position [574, 0]
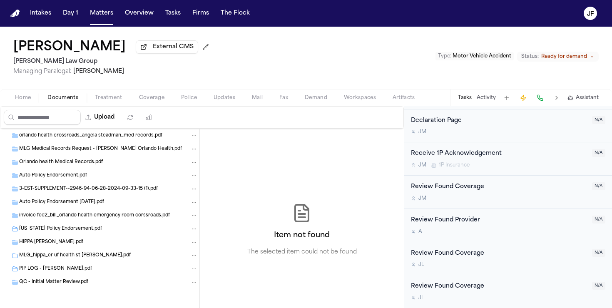
click at [192, 149] on icon "Folder: MLG Medical Records Request - Angela Steadman Orlando Health.pdf" at bounding box center [194, 149] width 6 height 6
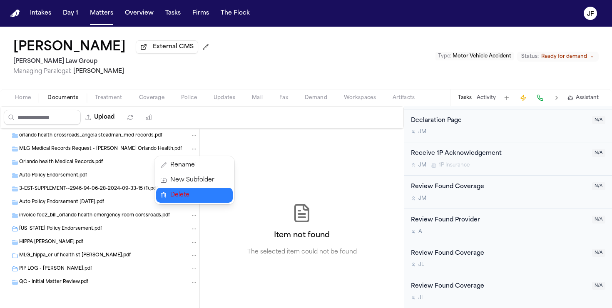
click at [200, 192] on span "Delete" at bounding box center [192, 195] width 44 height 10
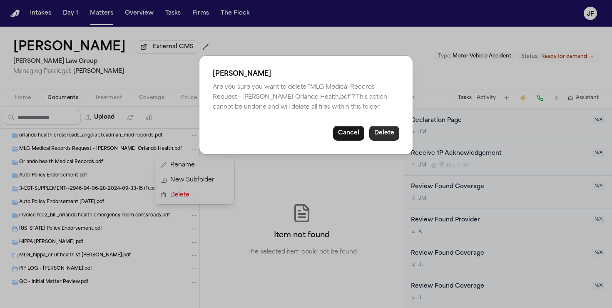
click at [383, 137] on button "Delete" at bounding box center [384, 133] width 30 height 15
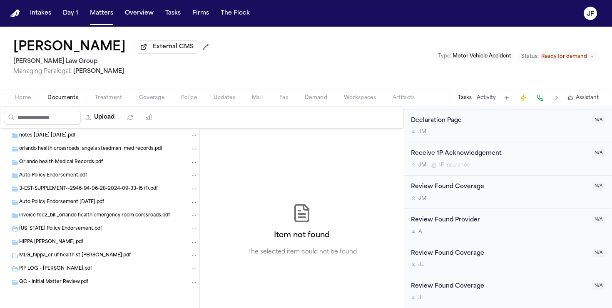
scroll to position [561, 0]
click at [193, 150] on icon "Folder: orlando health crossroads_angela steadman_med records.pdf" at bounding box center [194, 149] width 6 height 6
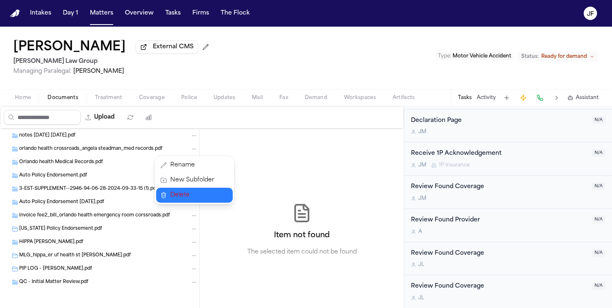
click at [214, 195] on button "Delete" at bounding box center [194, 195] width 77 height 15
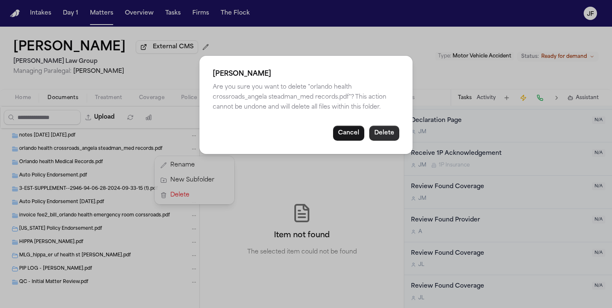
click at [396, 131] on button "Delete" at bounding box center [384, 133] width 30 height 15
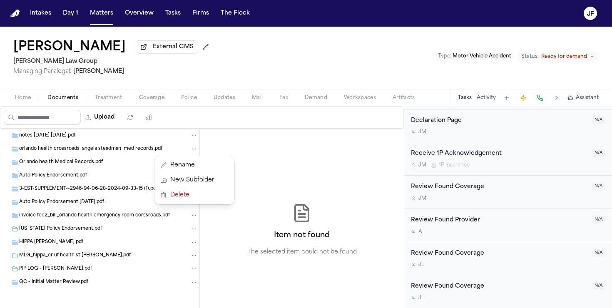
click at [392, 132] on div "[PERSON_NAME] ledger.pdf bill_orlando health emergency room corssroads.pdf 3-ES…" at bounding box center [202, 230] width 404 height 202
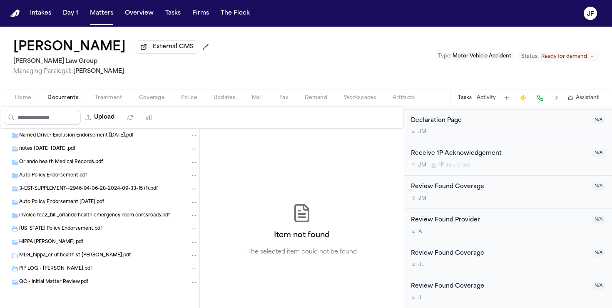
click at [193, 189] on icon "Folder: 3-EST-SUPPLEMENT--2946-94-06-28-2024-09-33-15 (1).pdf" at bounding box center [194, 189] width 6 height 6
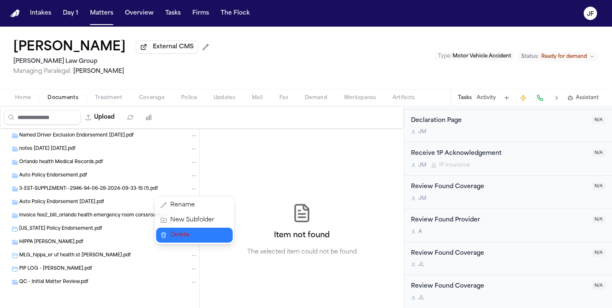
click at [193, 237] on span "Delete" at bounding box center [192, 235] width 44 height 10
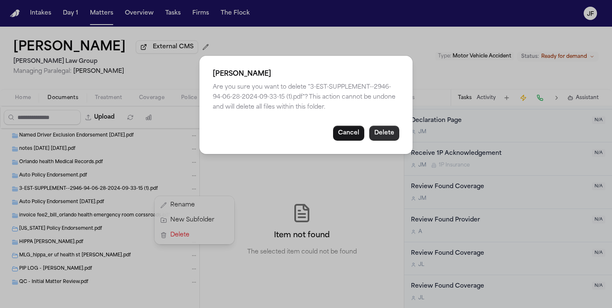
click at [390, 130] on button "Delete" at bounding box center [384, 133] width 30 height 15
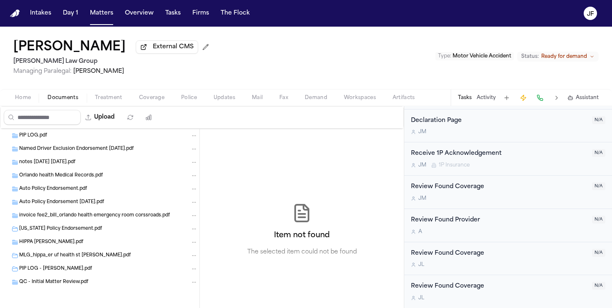
scroll to position [534, 0]
click at [195, 165] on icon "Folder: notes 2025-08-12 20-07-21.pdf" at bounding box center [194, 163] width 6 height 6
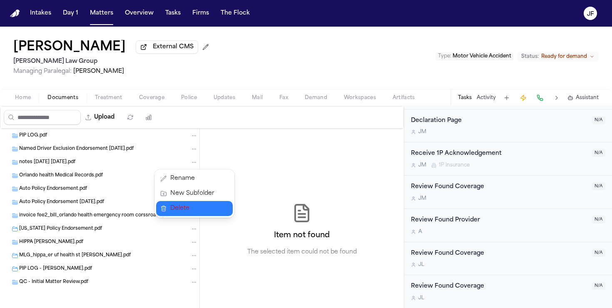
click at [198, 212] on span "Delete" at bounding box center [192, 209] width 44 height 10
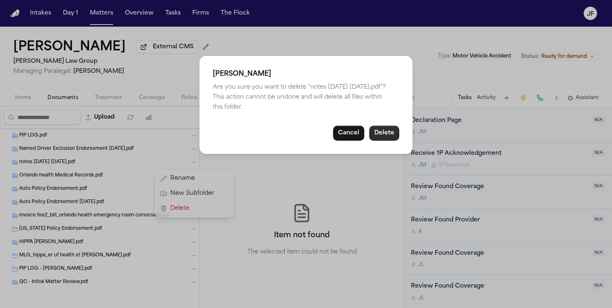
click at [394, 130] on button "Delete" at bounding box center [384, 133] width 30 height 15
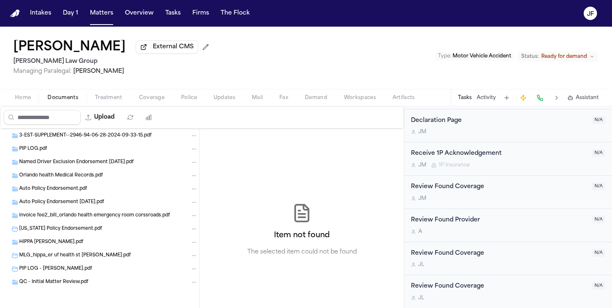
scroll to position [521, 0]
click at [196, 150] on icon "Folder: PIP LOG.pdf" at bounding box center [194, 149] width 6 height 6
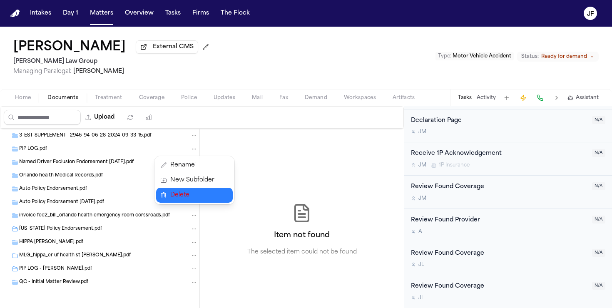
click at [205, 195] on span "Delete" at bounding box center [192, 195] width 44 height 10
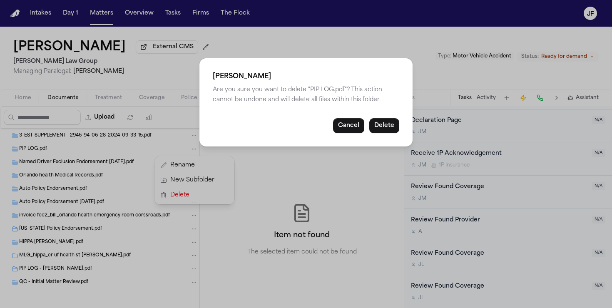
click at [391, 122] on button "Delete" at bounding box center [384, 125] width 30 height 15
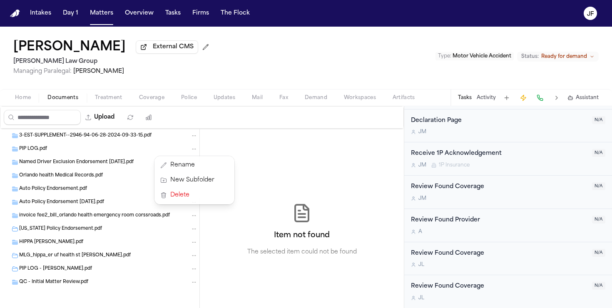
scroll to position [508, 0]
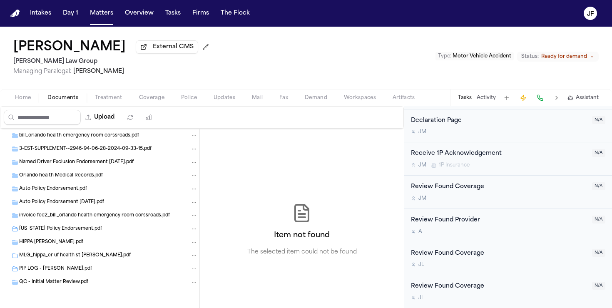
click at [193, 140] on div "bill_orlando health emergency room corssroads.pdf" at bounding box center [100, 135] width 200 height 13
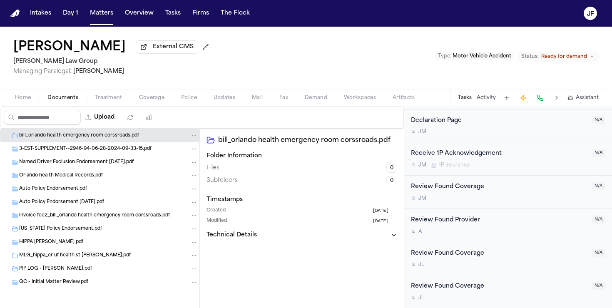
click at [194, 133] on icon "Folder: bill_orlando health emergency room corssroads.pdf" at bounding box center [194, 136] width 6 height 6
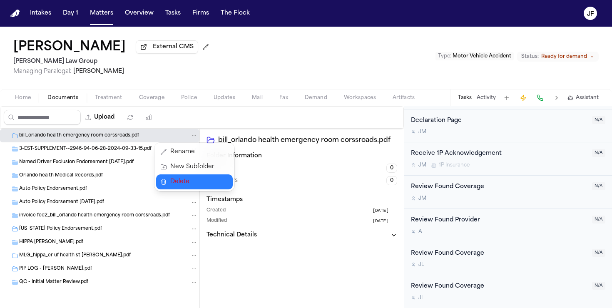
click at [202, 179] on span "Delete" at bounding box center [192, 182] width 44 height 10
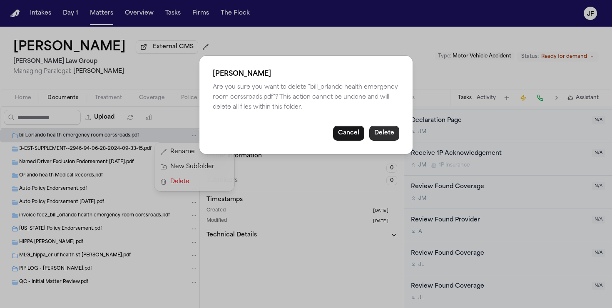
click at [383, 132] on button "Delete" at bounding box center [384, 133] width 30 height 15
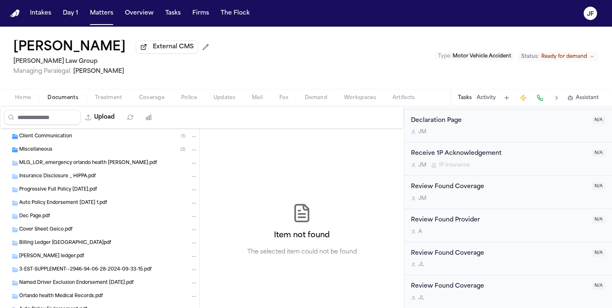
scroll to position [374, 0]
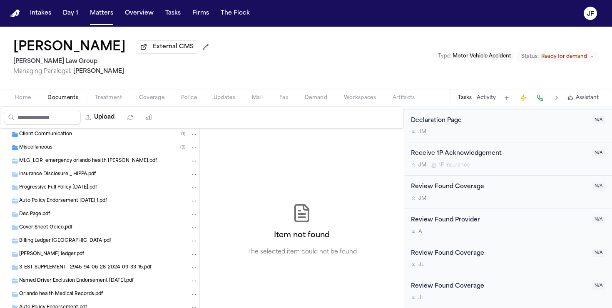
click at [177, 168] on div "MLG_LOR_emergency orlando health [PERSON_NAME].pdf" at bounding box center [100, 161] width 200 height 13
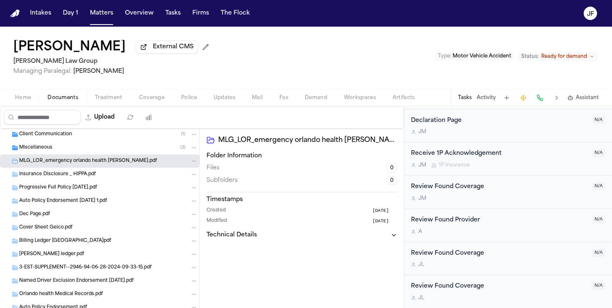
click at [190, 163] on button "Folder: MLG_LOR_emergency orlando health crossroads_angela steadman.pdf" at bounding box center [193, 160] width 7 height 7
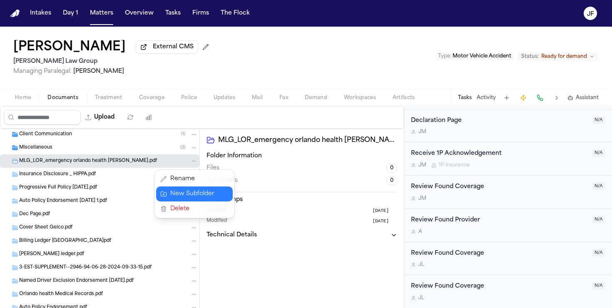
click at [178, 211] on span "Delete" at bounding box center [192, 209] width 44 height 10
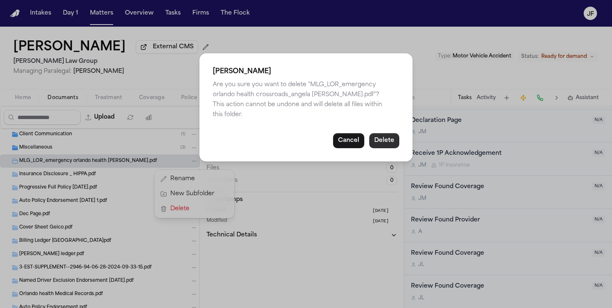
click at [382, 133] on button "Delete" at bounding box center [384, 140] width 30 height 15
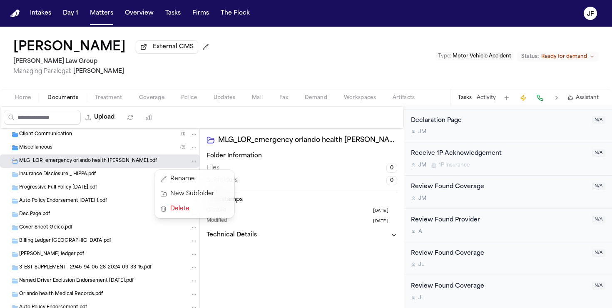
click at [112, 177] on div "Intake Documents ( 4 ) Police Report and Evidence ( 3 ) Insurance Information (…" at bounding box center [100, 102] width 200 height 695
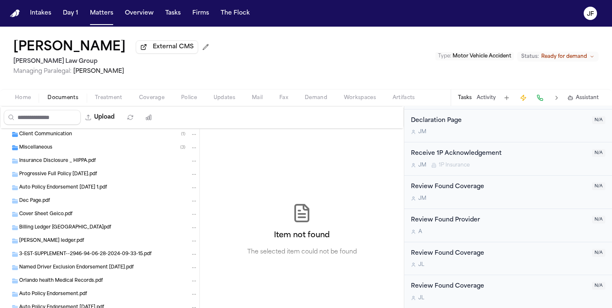
click at [195, 167] on div "Insurance Disclosure _ HIPPA.pdf" at bounding box center [100, 161] width 200 height 13
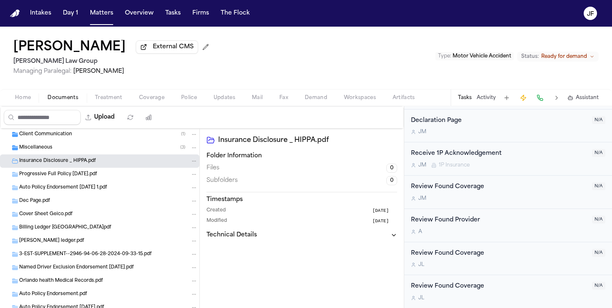
click at [193, 164] on icon "Folder: Insurance Disclosure _ HIPPA.pdf" at bounding box center [194, 161] width 6 height 6
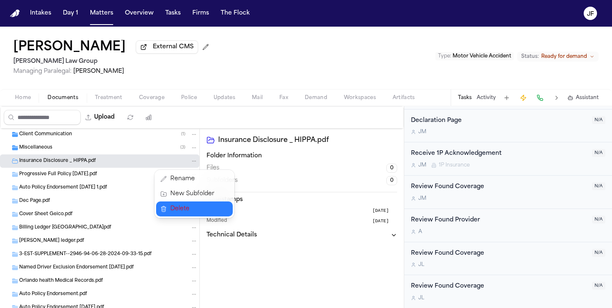
click at [195, 210] on span "Delete" at bounding box center [192, 209] width 44 height 10
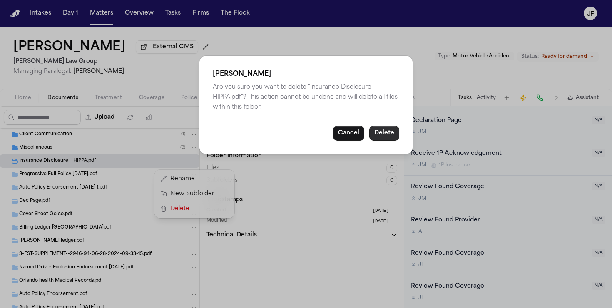
click at [384, 130] on button "Delete" at bounding box center [384, 133] width 30 height 15
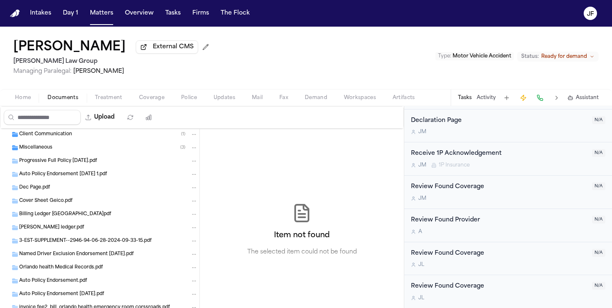
click at [192, 175] on icon "Folder: Auto Policy Endorsement 12.06.2024 1.pdf" at bounding box center [194, 174] width 4 height 1
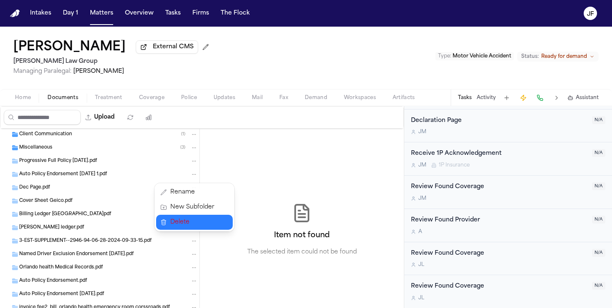
click at [198, 226] on span "Delete" at bounding box center [192, 222] width 44 height 10
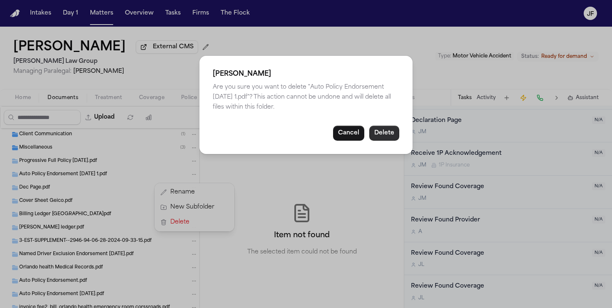
click at [390, 137] on button "Delete" at bounding box center [384, 133] width 30 height 15
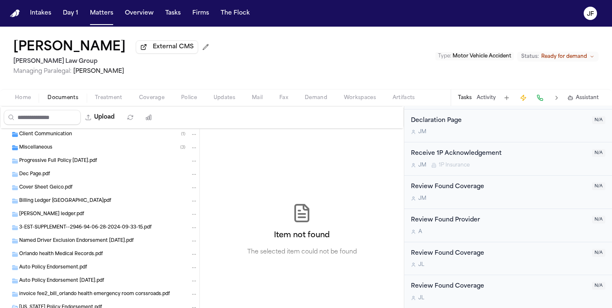
click at [192, 173] on button "Folder: Dec Page.pdf" at bounding box center [193, 174] width 7 height 7
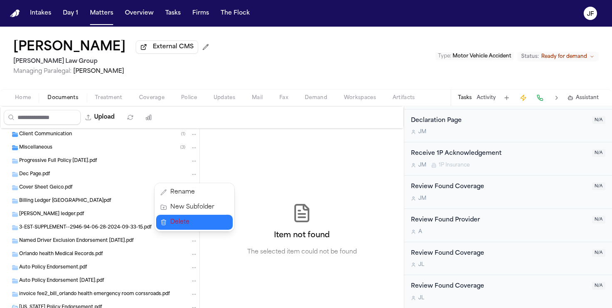
click at [187, 221] on span "Delete" at bounding box center [192, 222] width 44 height 10
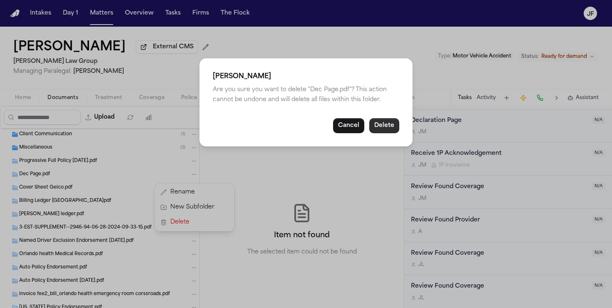
click at [377, 126] on button "Delete" at bounding box center [384, 125] width 30 height 15
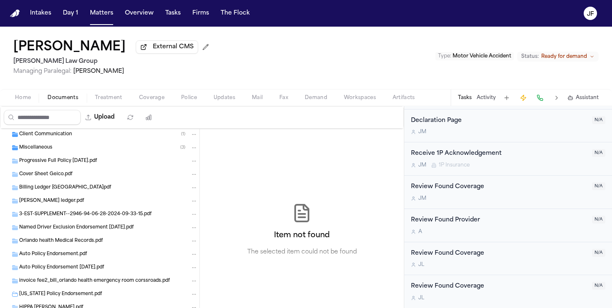
click at [195, 164] on icon "Folder: Progressive Full Policy 12.06.2024.pdf" at bounding box center [194, 161] width 6 height 6
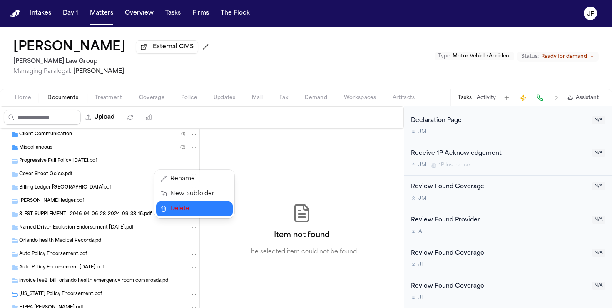
click at [199, 203] on button "Delete" at bounding box center [194, 209] width 77 height 15
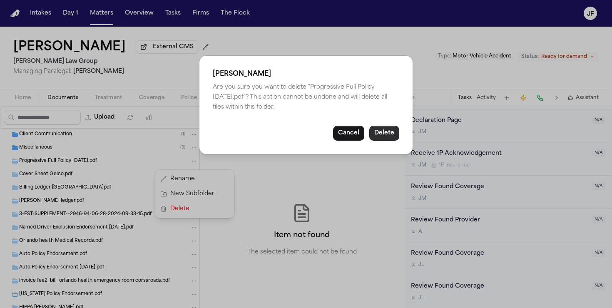
click at [384, 135] on button "Delete" at bounding box center [384, 133] width 30 height 15
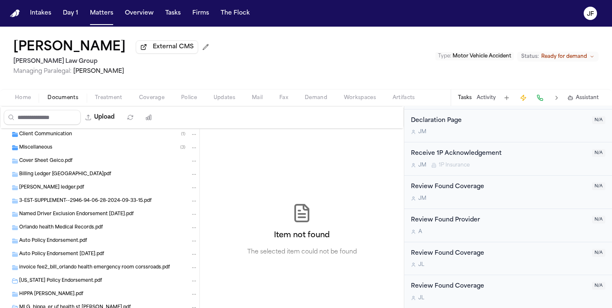
click at [193, 162] on icon "Folder: Cover Sheet Geico.pdf" at bounding box center [194, 161] width 6 height 6
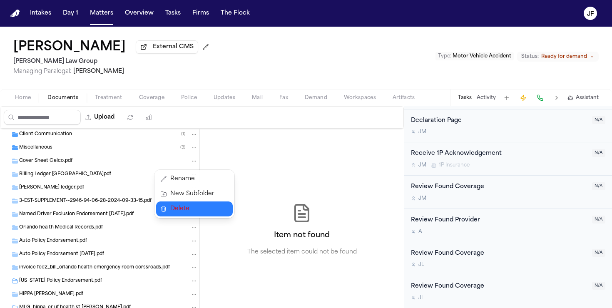
click at [197, 205] on span "Delete" at bounding box center [192, 209] width 44 height 10
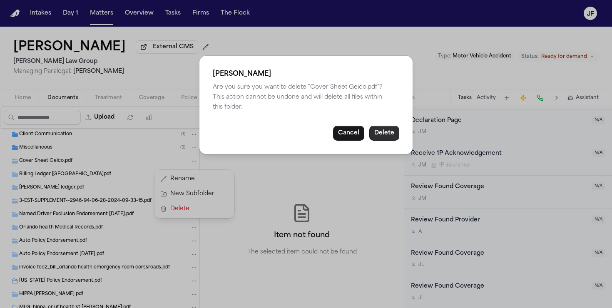
click at [390, 129] on button "Delete" at bounding box center [384, 133] width 30 height 15
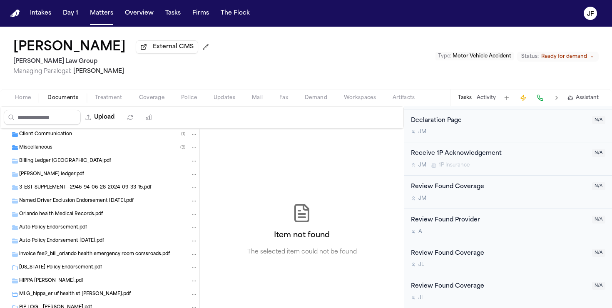
click at [195, 164] on icon "Folder: Billing Ledger Orlando Health Bayfront Hospital.pdf" at bounding box center [194, 161] width 6 height 6
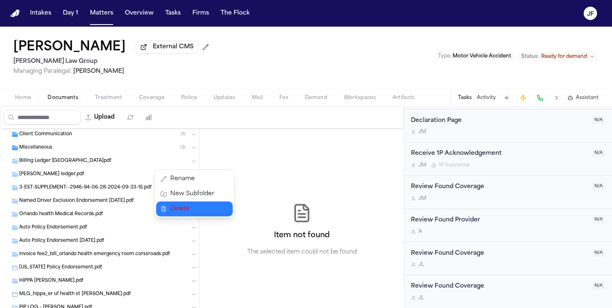
click at [192, 206] on span "Delete" at bounding box center [192, 209] width 44 height 10
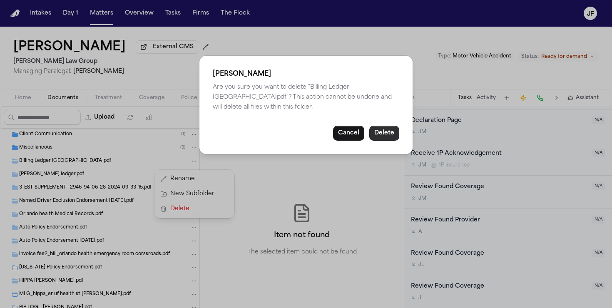
click at [380, 134] on button "Delete" at bounding box center [384, 133] width 30 height 15
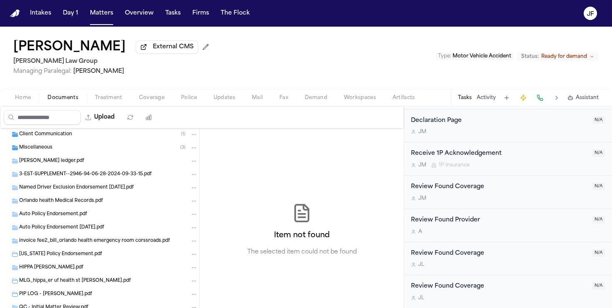
scroll to position [401, 0]
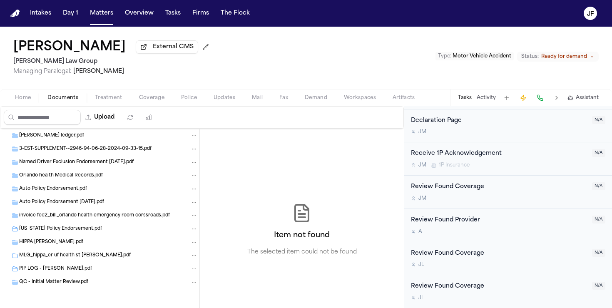
click at [194, 199] on button "Folder: Auto Policy Endorsement 12.06.2024.pdf" at bounding box center [193, 202] width 7 height 7
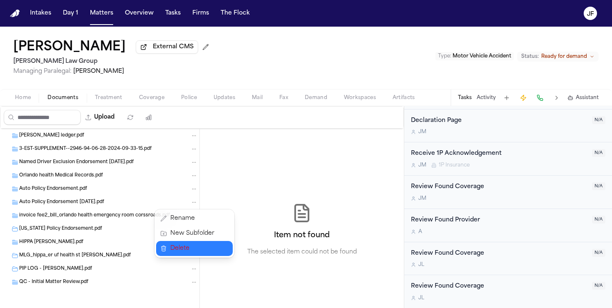
click at [188, 250] on span "Delete" at bounding box center [192, 249] width 44 height 10
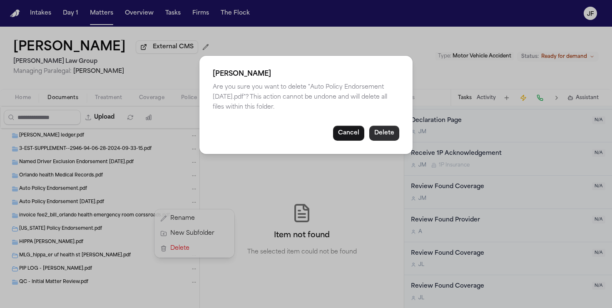
click at [396, 138] on button "Delete" at bounding box center [384, 133] width 30 height 15
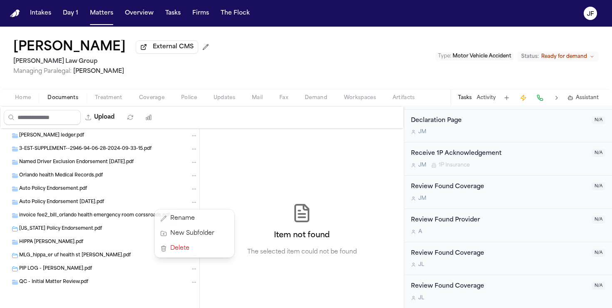
scroll to position [388, 0]
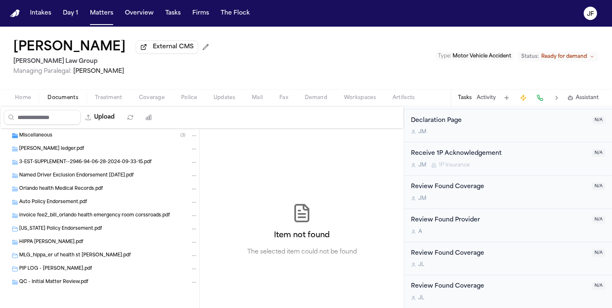
click at [192, 177] on icon "Folder: Named Driver Exclusion Endorsement 12.06.2024.pdf" at bounding box center [194, 176] width 6 height 6
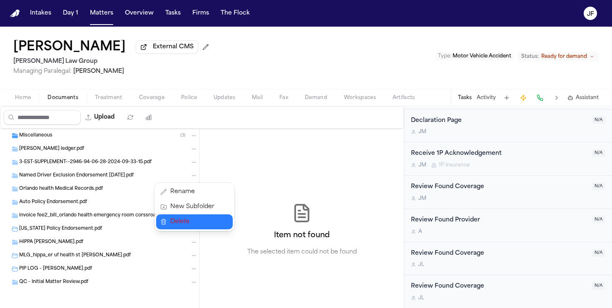
click at [195, 220] on span "Delete" at bounding box center [192, 222] width 44 height 10
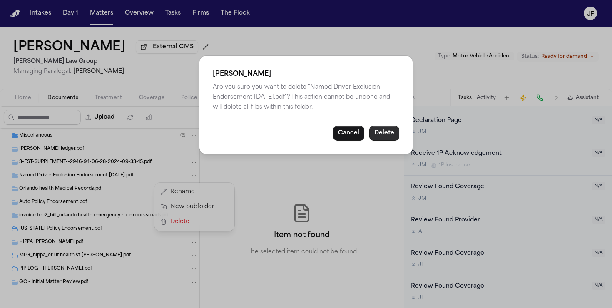
click at [391, 129] on button "Delete" at bounding box center [384, 133] width 30 height 15
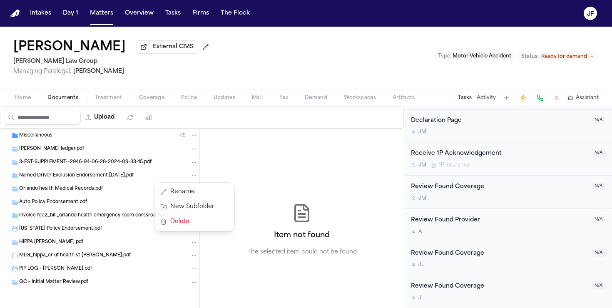
scroll to position [374, 0]
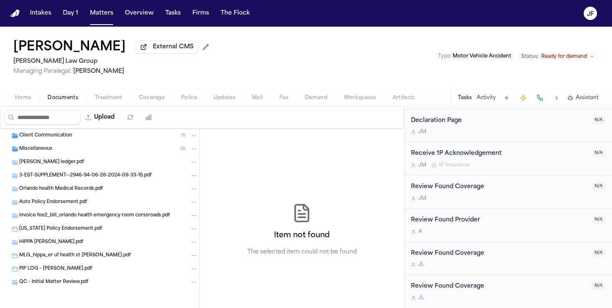
click at [194, 169] on div "3-EST-SUPPLEMENT--2946-94-06-28-2024-09-33-15.pdf" at bounding box center [100, 175] width 200 height 13
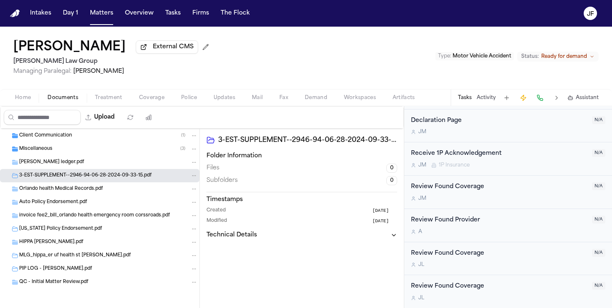
click at [195, 177] on icon "Folder: 3-EST-SUPPLEMENT--2946-94-06-28-2024-09-33-15.pdf" at bounding box center [194, 176] width 6 height 6
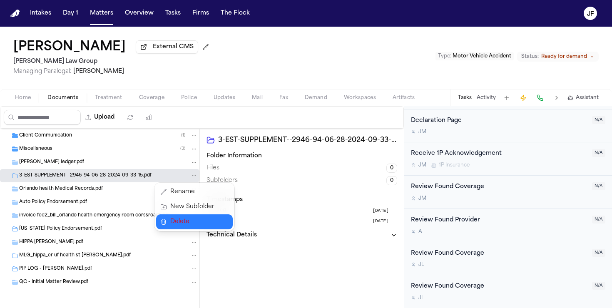
click at [206, 217] on span "Delete" at bounding box center [192, 222] width 44 height 10
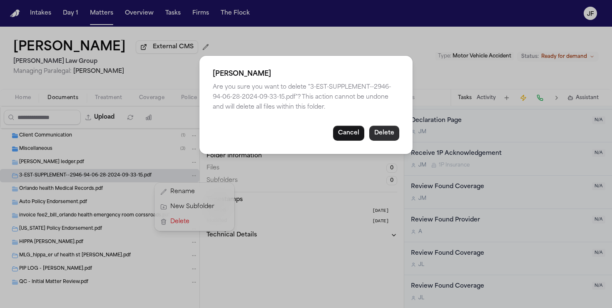
click at [394, 136] on button "Delete" at bounding box center [384, 133] width 30 height 15
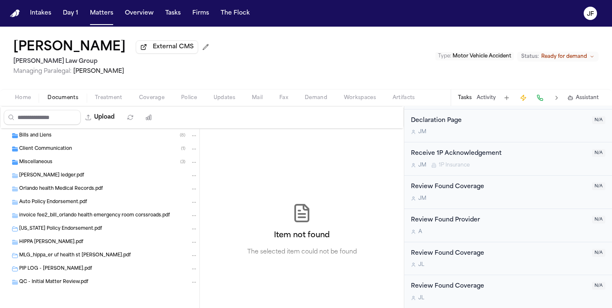
scroll to position [361, 0]
click at [194, 175] on icon "Folder: ANGELA M STEADMAN_physicians ledger.pdf" at bounding box center [194, 175] width 4 height 1
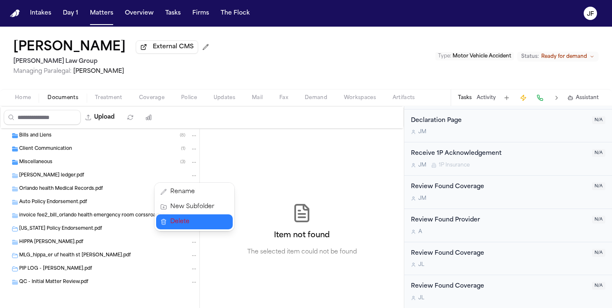
click at [200, 220] on span "Delete" at bounding box center [192, 222] width 44 height 10
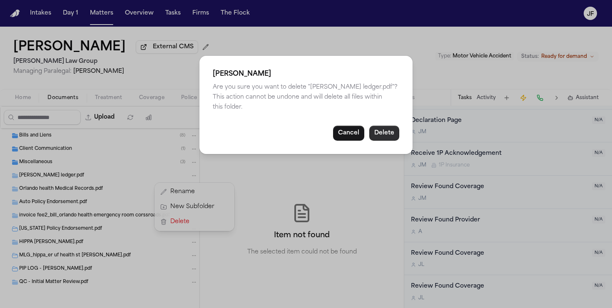
click at [383, 134] on button "Delete" at bounding box center [384, 133] width 30 height 15
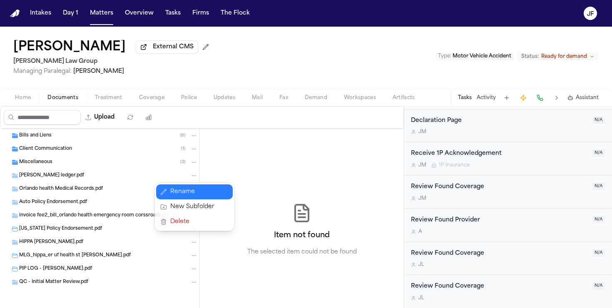
scroll to position [348, 0]
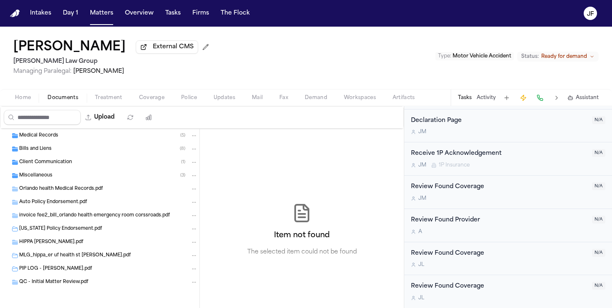
click at [194, 190] on icon "Folder: Orlando health Medical Records.pdf" at bounding box center [194, 189] width 6 height 6
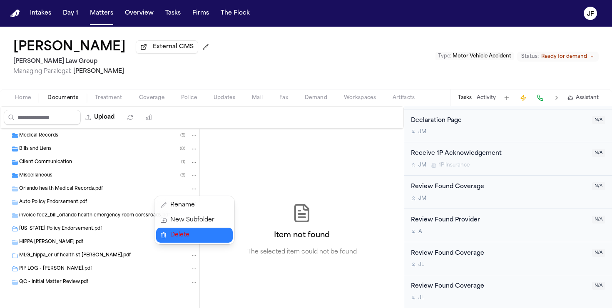
click at [190, 228] on button "Delete" at bounding box center [194, 235] width 77 height 15
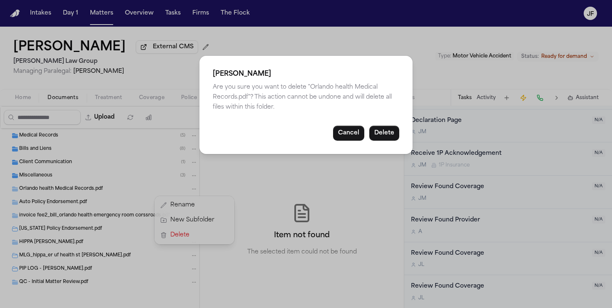
click at [400, 118] on div "[PERSON_NAME] Are you sure you want to delete "Orlando health Medical Records.p…" at bounding box center [306, 105] width 213 height 98
click at [392, 128] on button "Delete" at bounding box center [384, 133] width 30 height 15
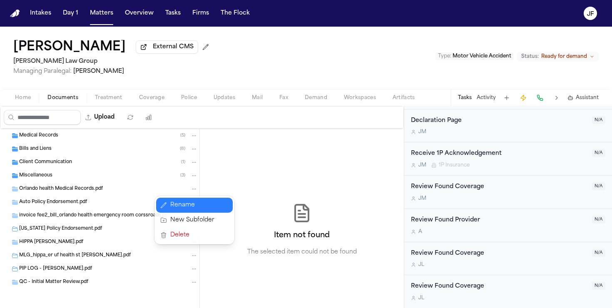
scroll to position [335, 0]
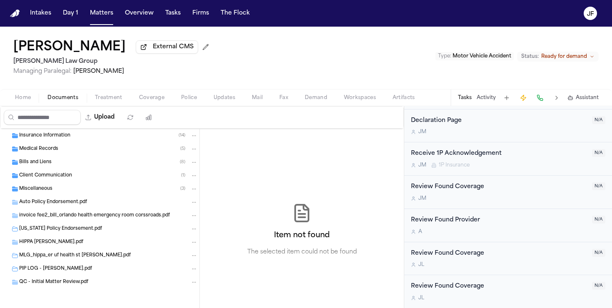
click at [191, 204] on icon "Folder: Auto Policy Endorsement.pdf" at bounding box center [194, 203] width 6 height 6
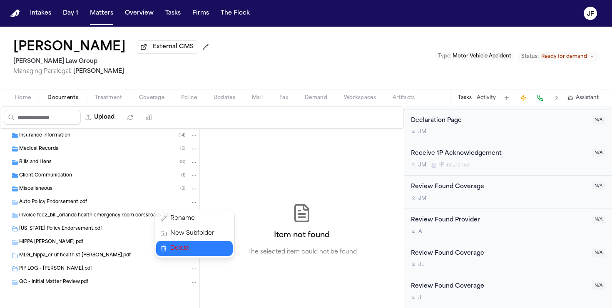
click at [191, 247] on span "Delete" at bounding box center [192, 249] width 44 height 10
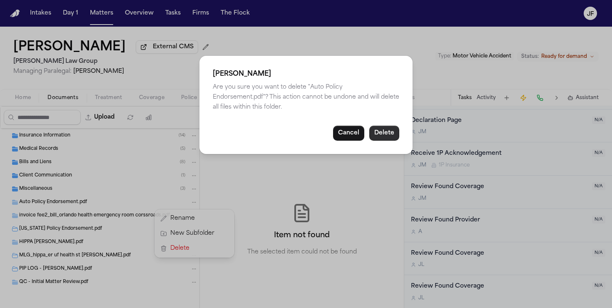
click at [380, 131] on button "Delete" at bounding box center [384, 133] width 30 height 15
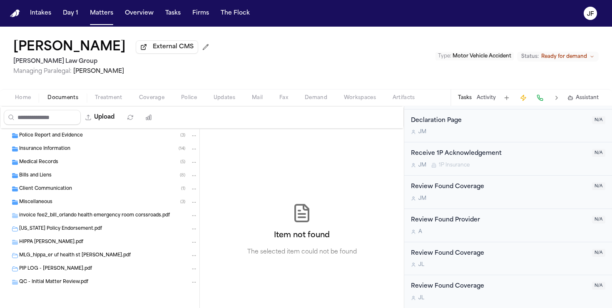
scroll to position [321, 0]
click at [193, 216] on icon "Folder: invoice fee2_bill_orlando health emergency room corssroads.pdf" at bounding box center [194, 216] width 6 height 6
click at [198, 260] on span "Delete" at bounding box center [192, 262] width 44 height 10
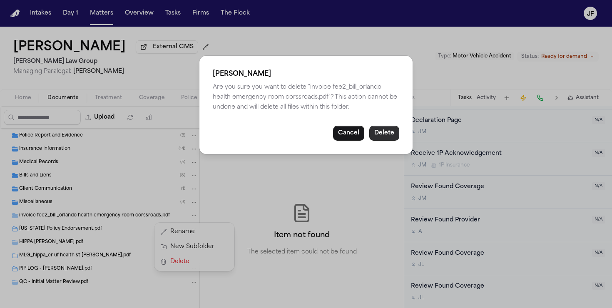
click at [386, 130] on button "Delete" at bounding box center [384, 133] width 30 height 15
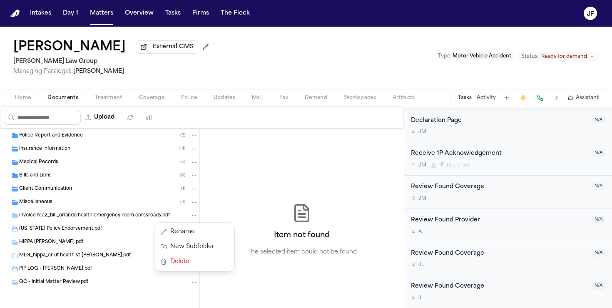
scroll to position [308, 0]
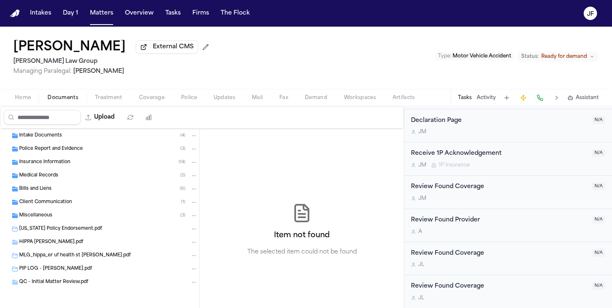
click at [193, 230] on icon "Folder: Florida Policy Endorsement.pdf" at bounding box center [194, 229] width 6 height 6
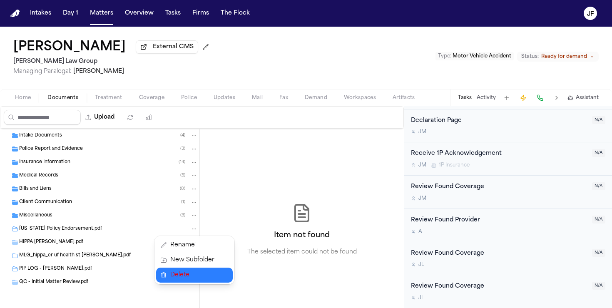
click at [192, 277] on span "Delete" at bounding box center [192, 275] width 44 height 10
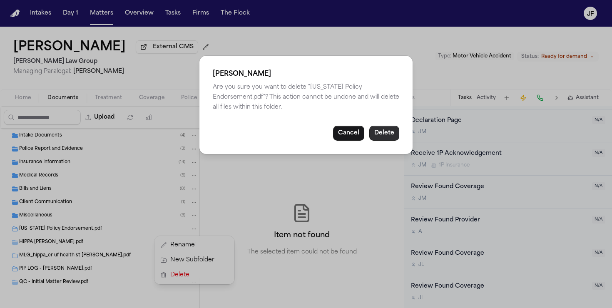
click at [384, 137] on button "Delete" at bounding box center [384, 133] width 30 height 15
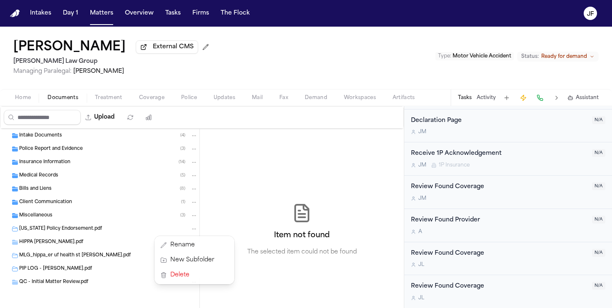
scroll to position [295, 0]
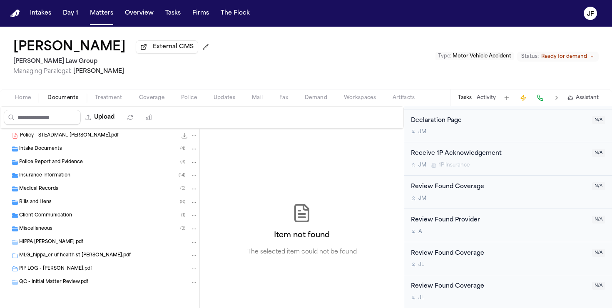
click at [195, 245] on icon "Folder: HIPPA Angela Steadman.pdf" at bounding box center [194, 243] width 6 height 6
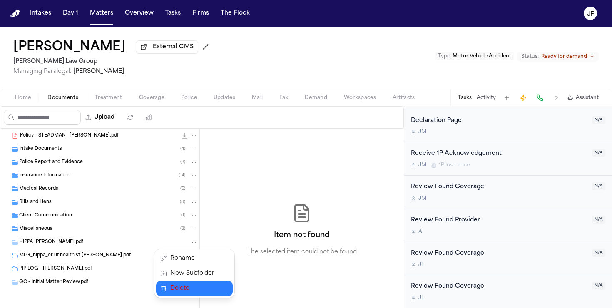
click at [191, 285] on span "Delete" at bounding box center [192, 289] width 44 height 10
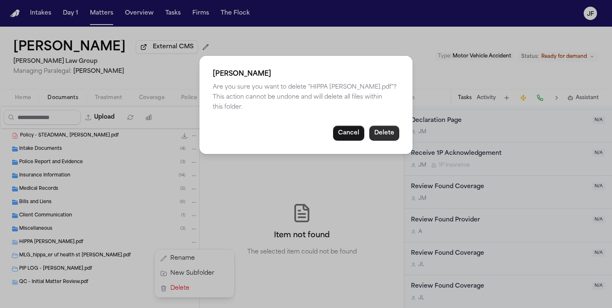
click at [387, 134] on button "Delete" at bounding box center [384, 133] width 30 height 15
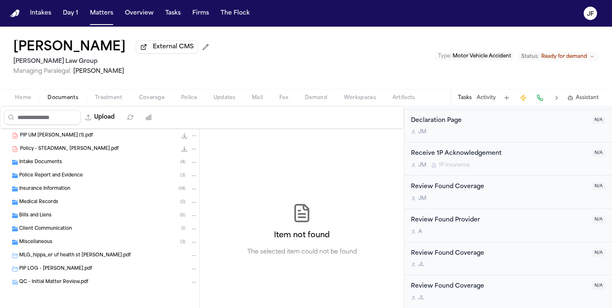
scroll to position [281, 0]
click at [201, 255] on div "Item not found The selected item could not be found" at bounding box center [302, 230] width 204 height 202
click at [195, 255] on icon "Folder: MLG_hippa_er uf health st jhons_angela steadman.pdf" at bounding box center [194, 256] width 6 height 6
click at [206, 242] on span "Delete" at bounding box center [192, 240] width 44 height 10
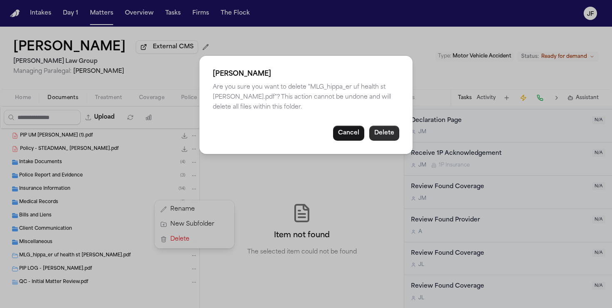
click at [379, 132] on button "Delete" at bounding box center [384, 133] width 30 height 15
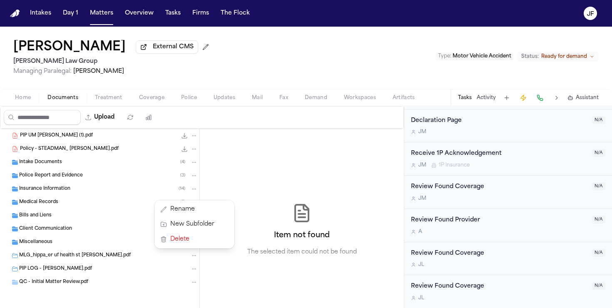
scroll to position [268, 0]
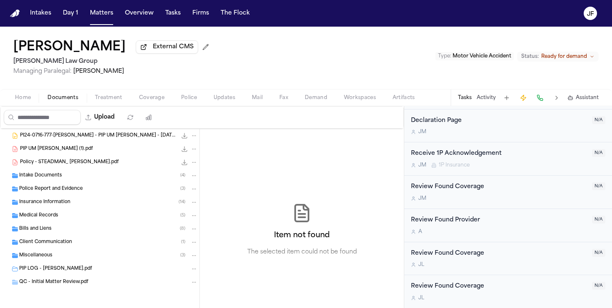
click at [191, 282] on icon "Folder: QC - Initial Matter Review.pdf" at bounding box center [194, 283] width 6 height 6
click at [202, 275] on div "Rename New Subfolder Delete" at bounding box center [195, 251] width 80 height 48
click at [203, 268] on span "Delete" at bounding box center [192, 266] width 44 height 10
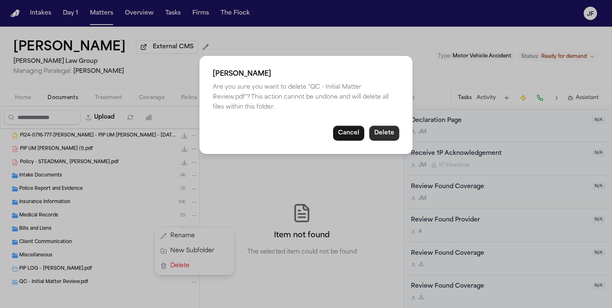
click at [389, 135] on button "Delete" at bounding box center [384, 133] width 30 height 15
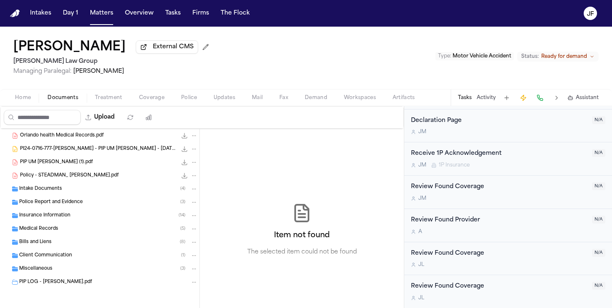
scroll to position [255, 0]
click at [191, 284] on icon "Folder: PIP LOG - Angela Steadman.pdf" at bounding box center [194, 283] width 6 height 6
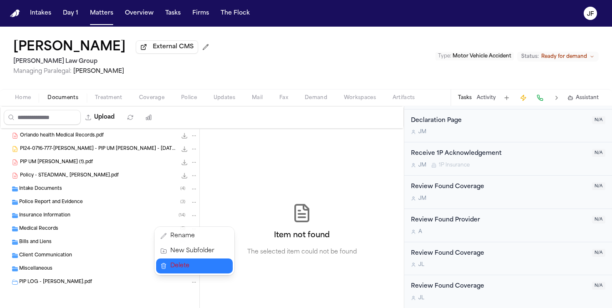
click at [200, 267] on span "Delete" at bounding box center [192, 266] width 44 height 10
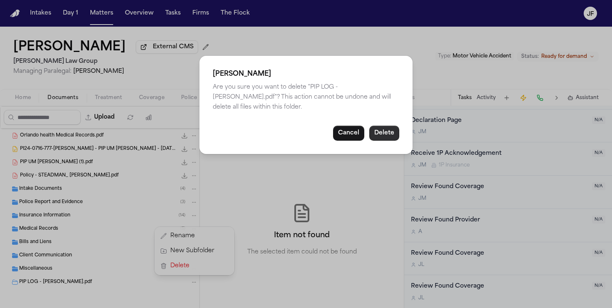
click at [384, 134] on button "Delete" at bounding box center [384, 133] width 30 height 15
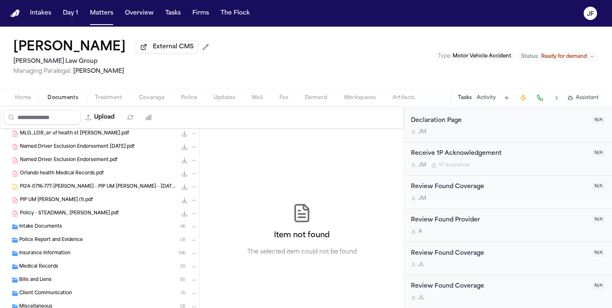
scroll to position [220, 0]
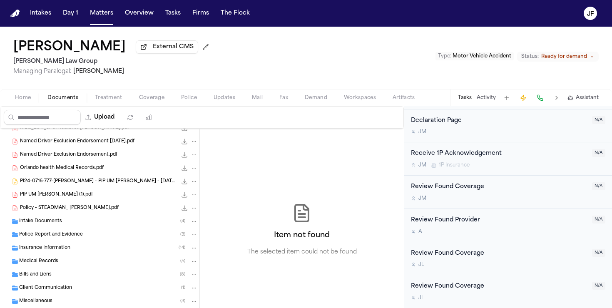
click at [120, 255] on div "Insurance Information ( 14 )" at bounding box center [100, 248] width 200 height 13
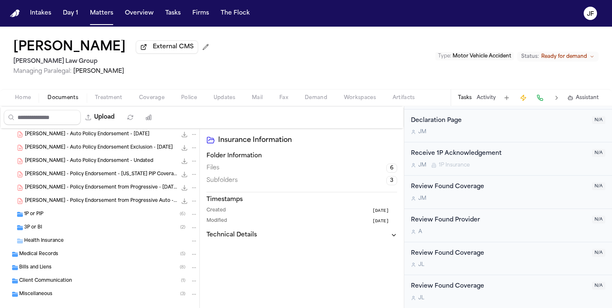
scroll to position [361, 0]
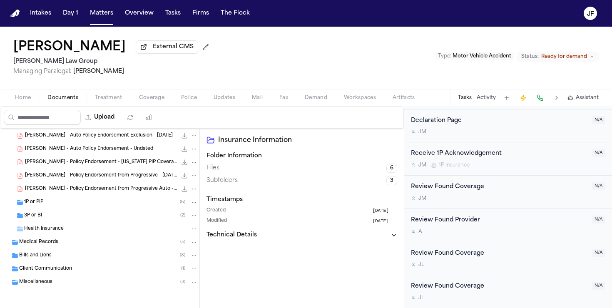
click at [117, 200] on div "1P or PIP ( 6 )" at bounding box center [111, 202] width 174 height 7
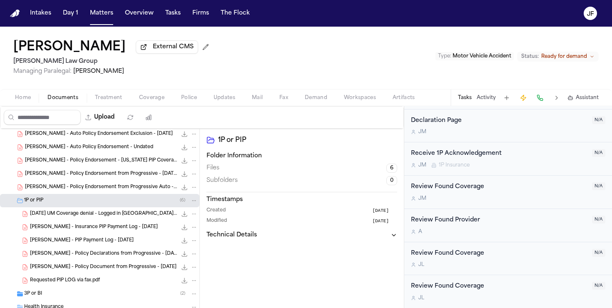
click at [129, 189] on span "[PERSON_NAME] - Policy Endorsement from Progressive Auto - [DATE]" at bounding box center [101, 187] width 152 height 7
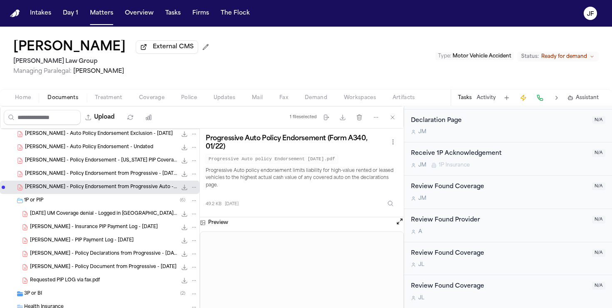
click at [129, 217] on span "[DATE] UM Coverage denial - Logged in [GEOGRAPHIC_DATA]pdf" at bounding box center [103, 214] width 147 height 7
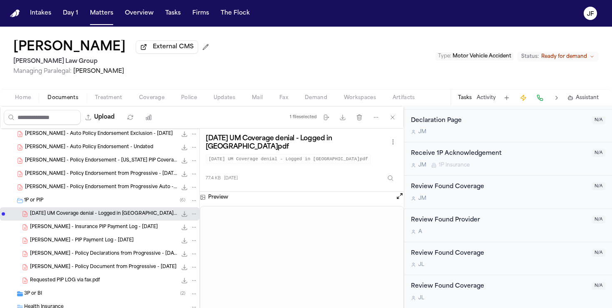
click at [184, 217] on icon "File: 2025-08-01 UM Coverage denial - Logged in Uber.pdf" at bounding box center [184, 214] width 7 height 7
click at [117, 281] on div "Requested PIP LOG via fax.pdf 110.3 KB • PDF" at bounding box center [114, 281] width 168 height 8
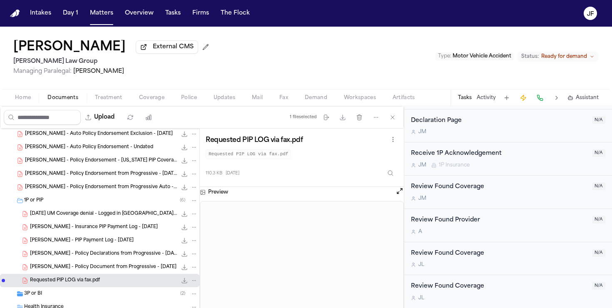
click at [122, 268] on span "[PERSON_NAME] - Policy Document from Progressive - [DATE]" at bounding box center [103, 267] width 147 height 7
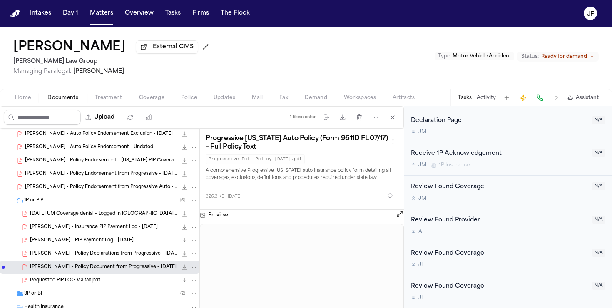
click at [122, 257] on span "[PERSON_NAME] - Policy Declarations from Progressive - [DATE] to [DATE]" at bounding box center [103, 254] width 147 height 7
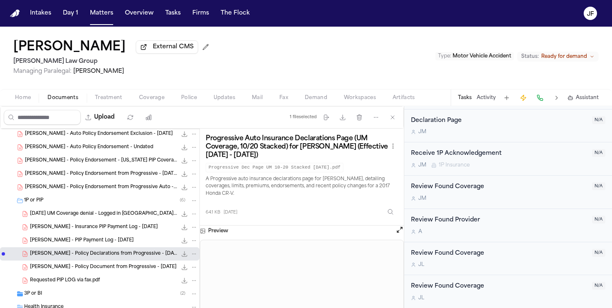
click at [124, 242] on div "[PERSON_NAME] - PIP Payment Log - [DATE] 88.0 KB • PDF" at bounding box center [114, 241] width 168 height 8
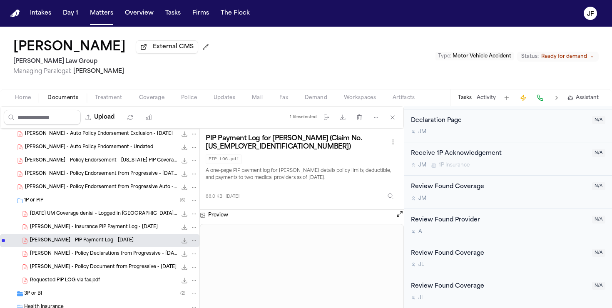
click at [124, 231] on span "[PERSON_NAME] - Insurance PIP Payment Log - [DATE]" at bounding box center [94, 227] width 128 height 7
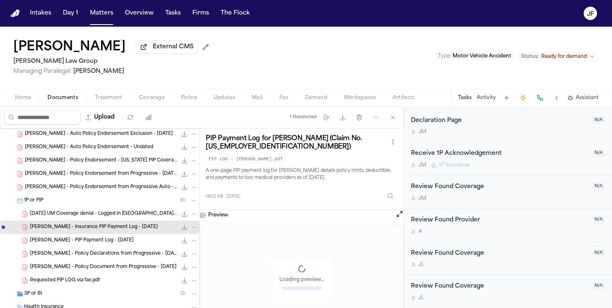
click at [127, 220] on div "[DATE] UM Coverage denial - Logged in [GEOGRAPHIC_DATA]pdf 77.4 KB • PDF" at bounding box center [100, 213] width 200 height 13
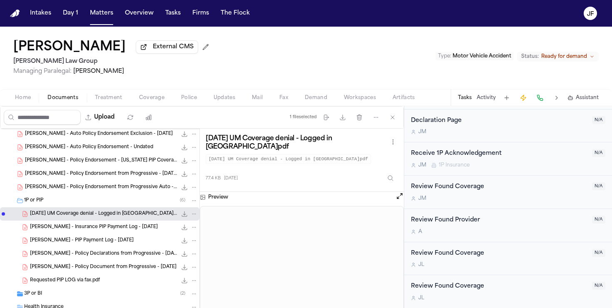
click at [107, 186] on span "[PERSON_NAME] - Policy Endorsement from Progressive Auto - [DATE]" at bounding box center [101, 187] width 152 height 7
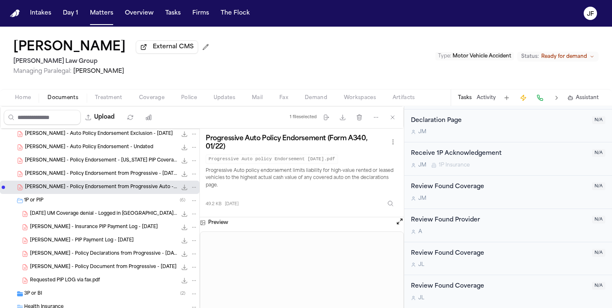
scroll to position [374, 0]
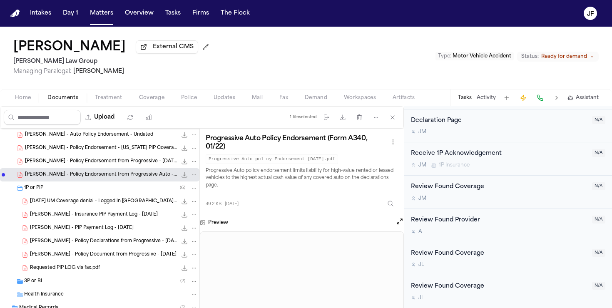
click at [96, 292] on div "Health Insurance" at bounding box center [111, 294] width 174 height 7
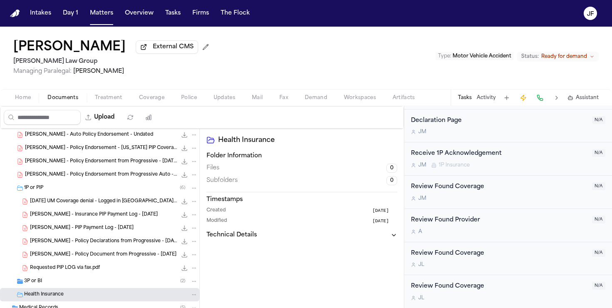
click at [98, 285] on div "3P or BI ( 2 )" at bounding box center [111, 281] width 174 height 7
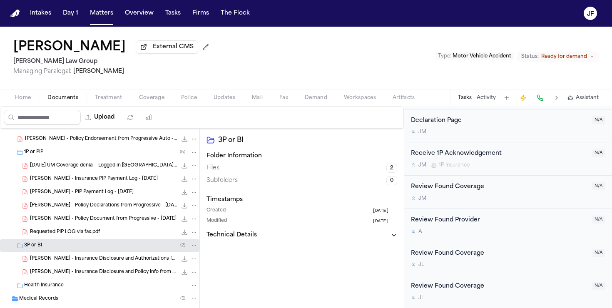
scroll to position [410, 0]
click at [108, 265] on div "[PERSON_NAME] - Insurance Disclosure and Authorizations from GEICO - [DATE] and…" at bounding box center [100, 258] width 200 height 13
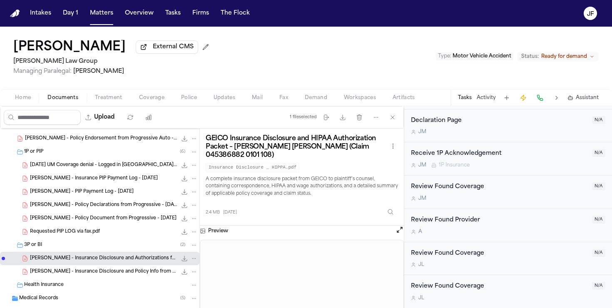
click at [186, 259] on icon "File: A. Steadman - Insurance Disclosure and Authorizations from GEICO - 7.31.2…" at bounding box center [184, 258] width 7 height 7
click at [143, 275] on span "[PERSON_NAME] - Insurance Disclosure and Policy Info from GEICO - [DATE]" at bounding box center [103, 272] width 147 height 7
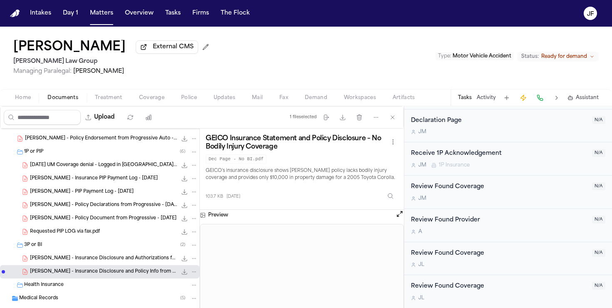
click at [186, 275] on icon "File: A. Steadman - Insurance Disclosure and Policy Info from GEICO - 7.25.24" at bounding box center [184, 272] width 7 height 7
click at [172, 51] on span "External CMS" at bounding box center [173, 47] width 41 height 8
